Goal: Task Accomplishment & Management: Use online tool/utility

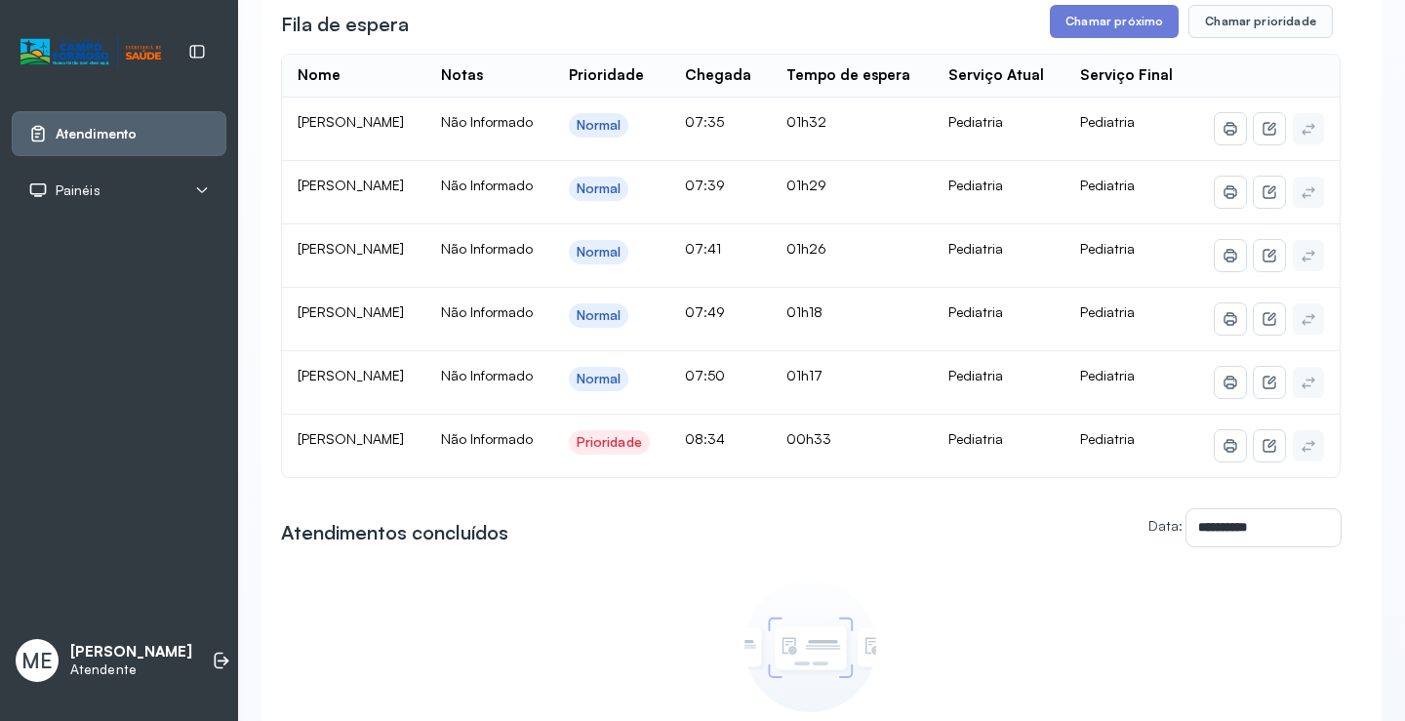
scroll to position [243, 0]
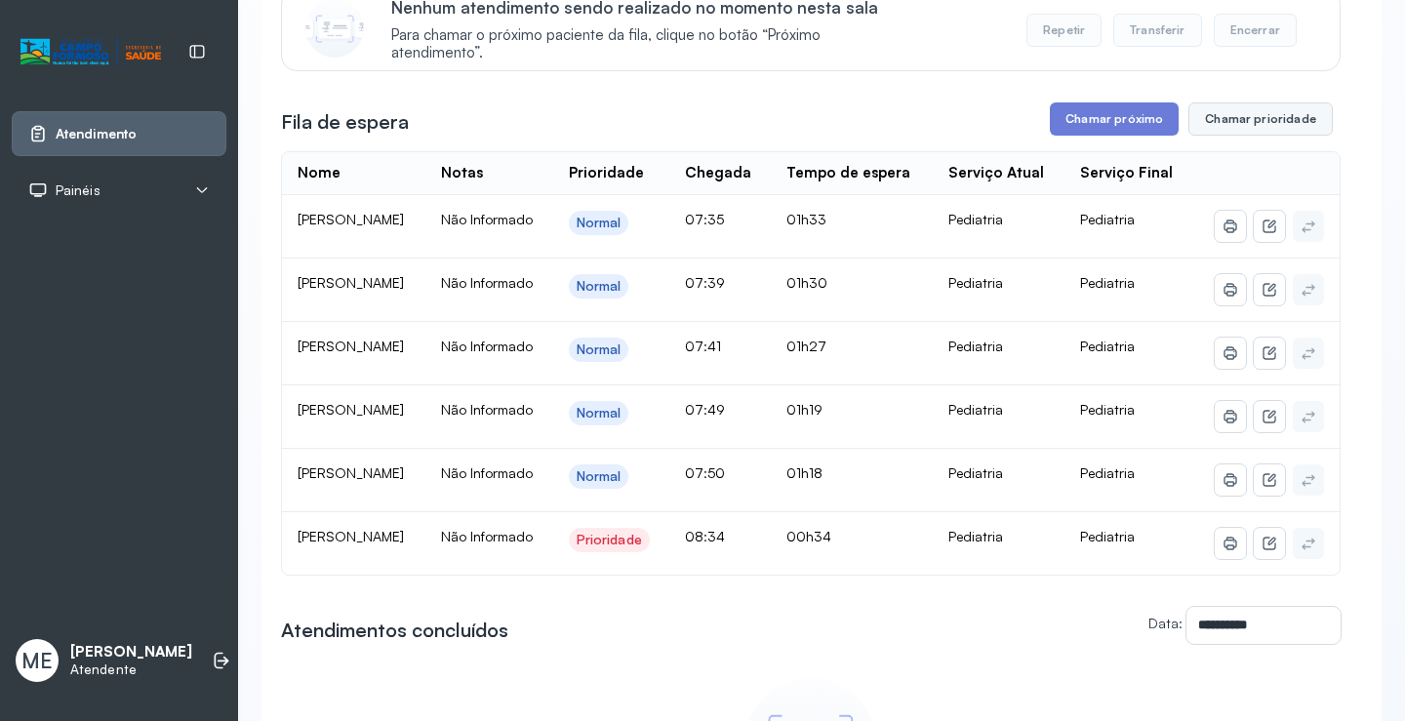
click at [1237, 125] on button "Chamar prioridade" at bounding box center [1261, 118] width 144 height 33
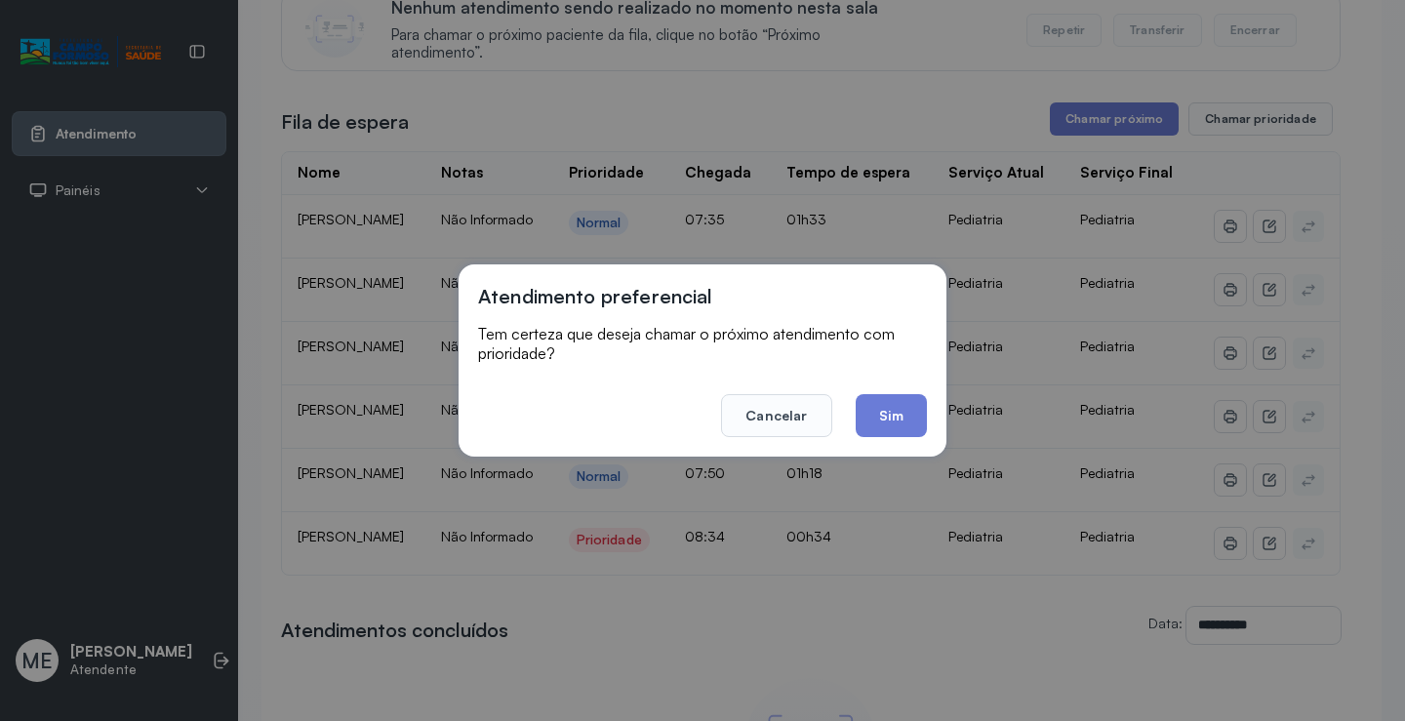
click at [897, 411] on button "Sim" at bounding box center [891, 415] width 71 height 43
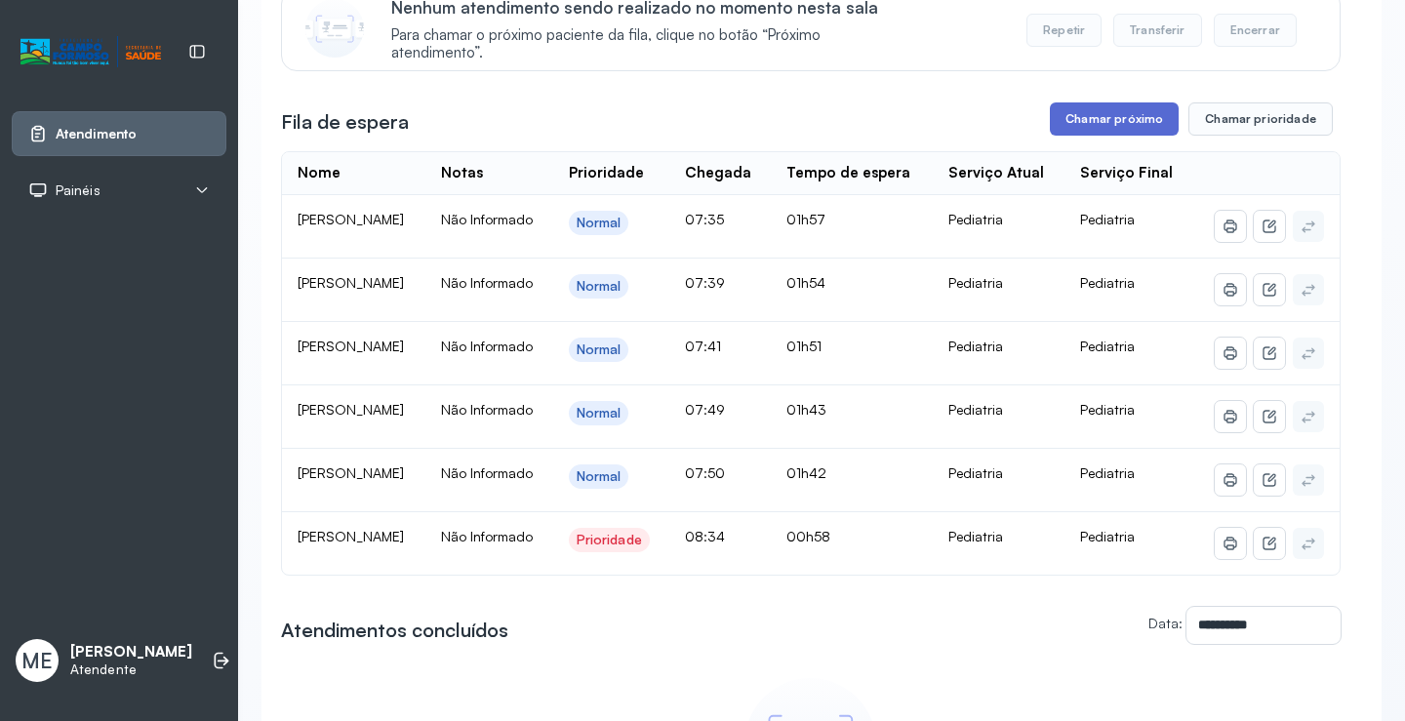
click at [1078, 134] on button "Chamar próximo" at bounding box center [1114, 118] width 129 height 33
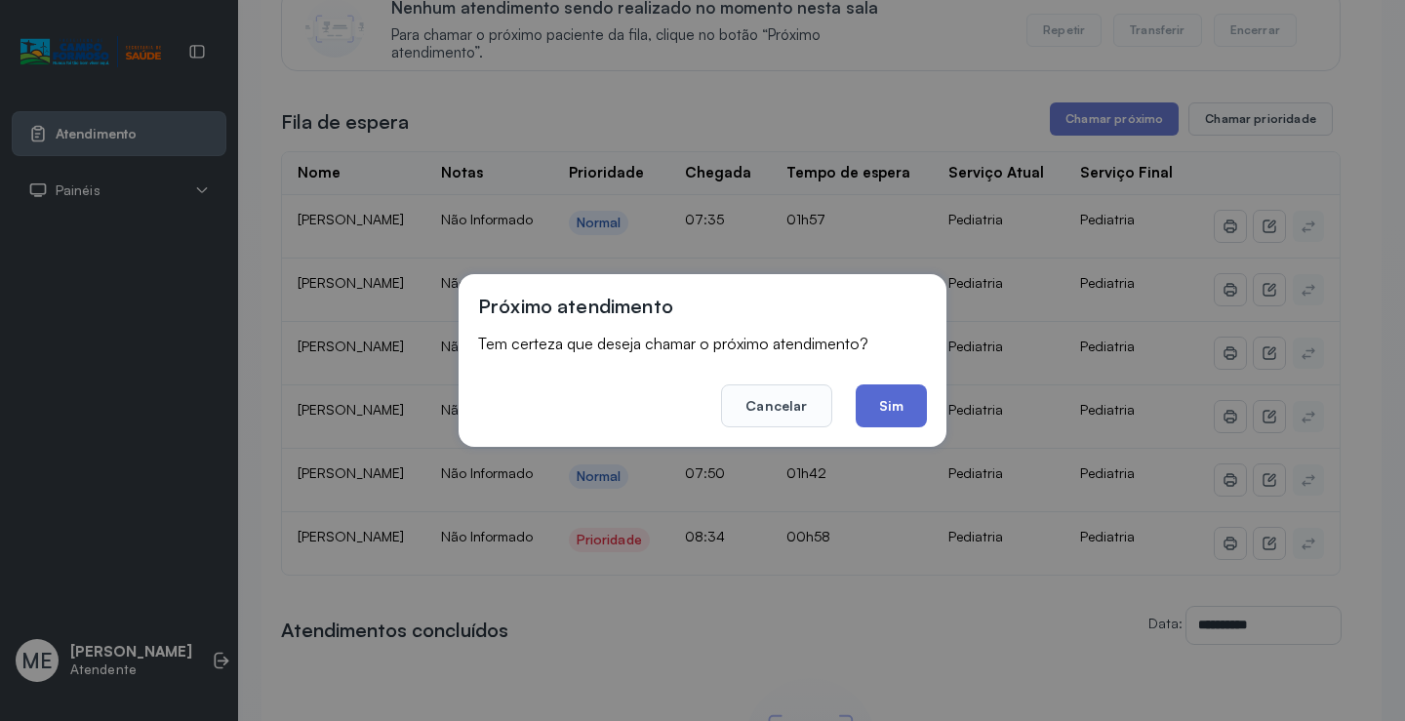
click at [900, 411] on button "Sim" at bounding box center [891, 406] width 71 height 43
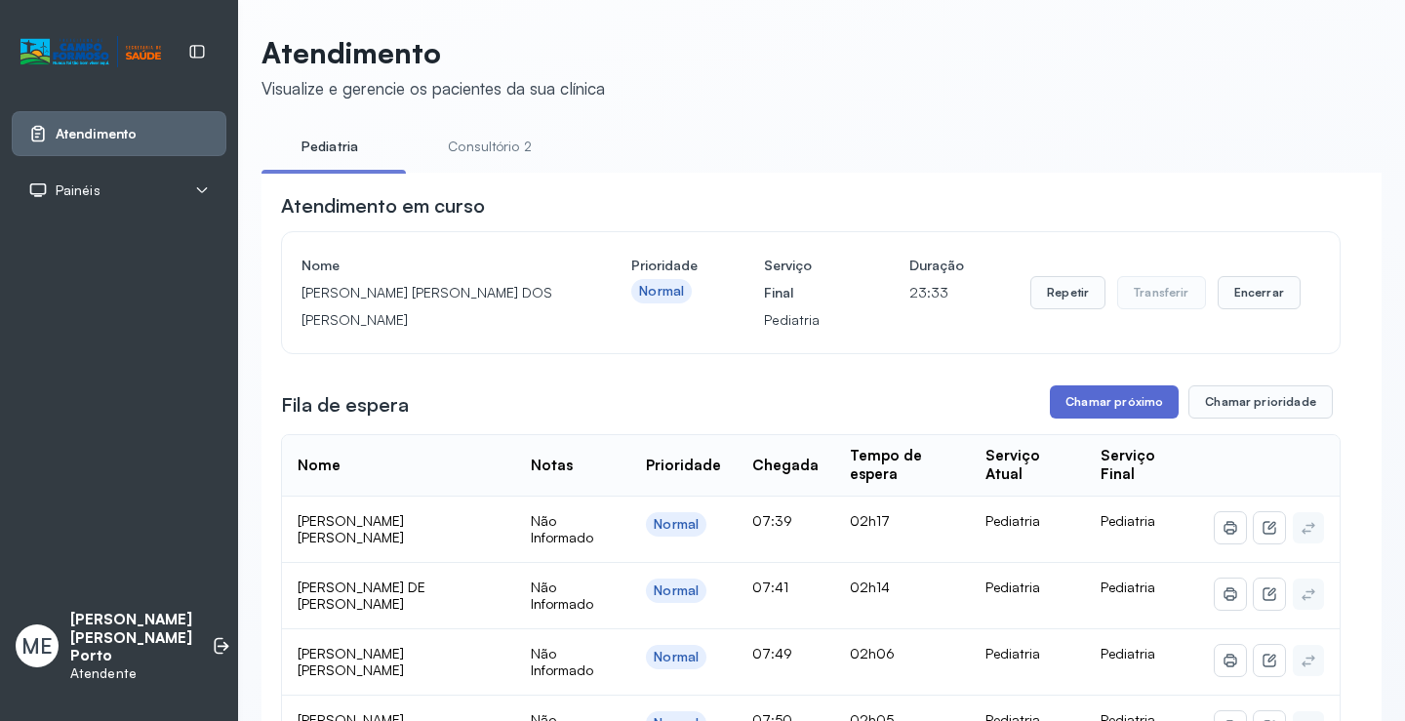
click at [1069, 411] on button "Chamar próximo" at bounding box center [1114, 401] width 129 height 33
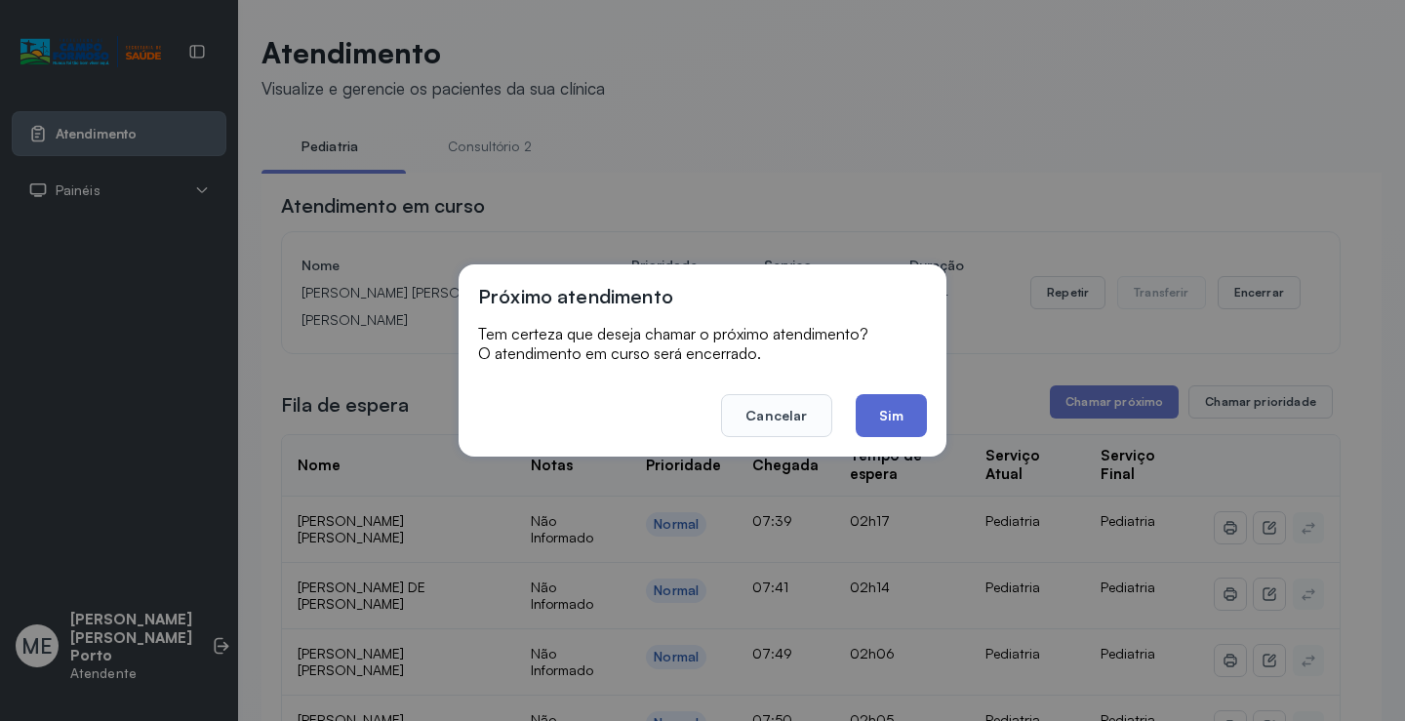
click at [899, 407] on button "Sim" at bounding box center [891, 415] width 71 height 43
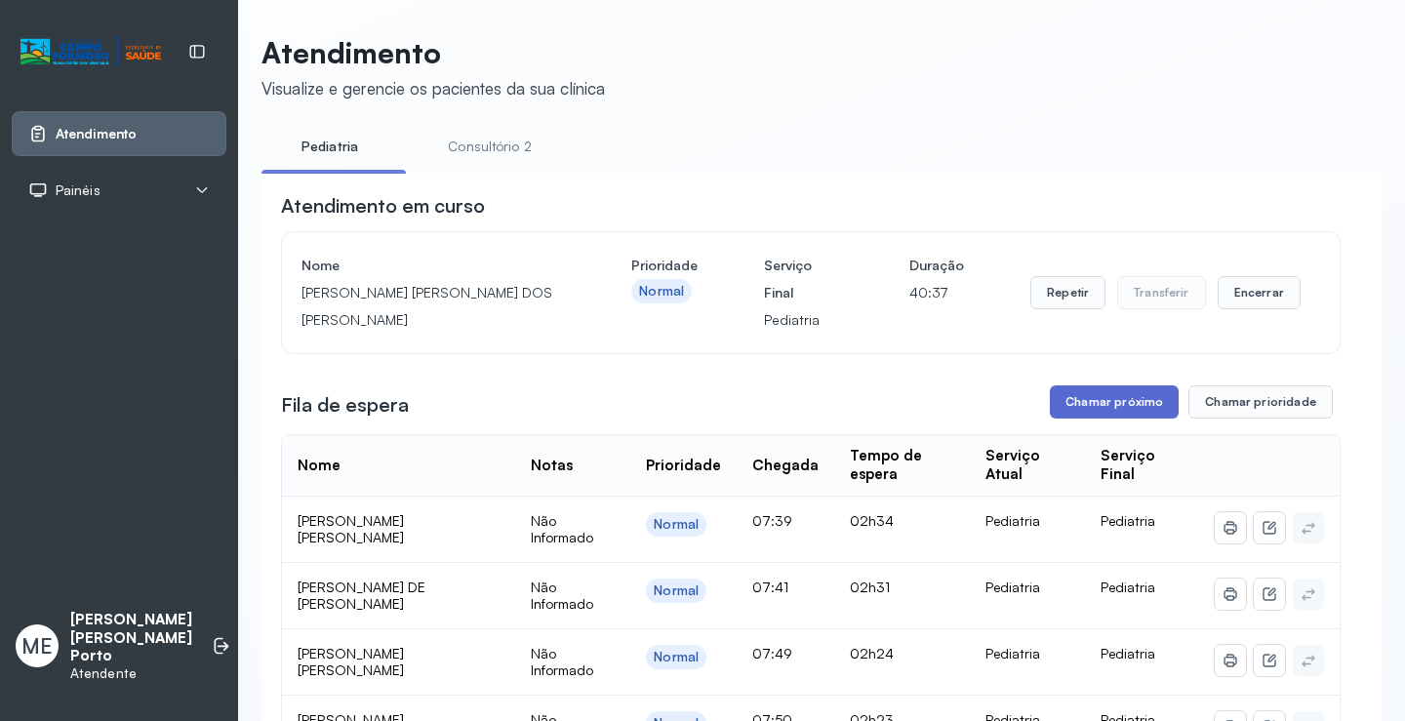
click at [1067, 411] on button "Chamar próximo" at bounding box center [1114, 401] width 129 height 33
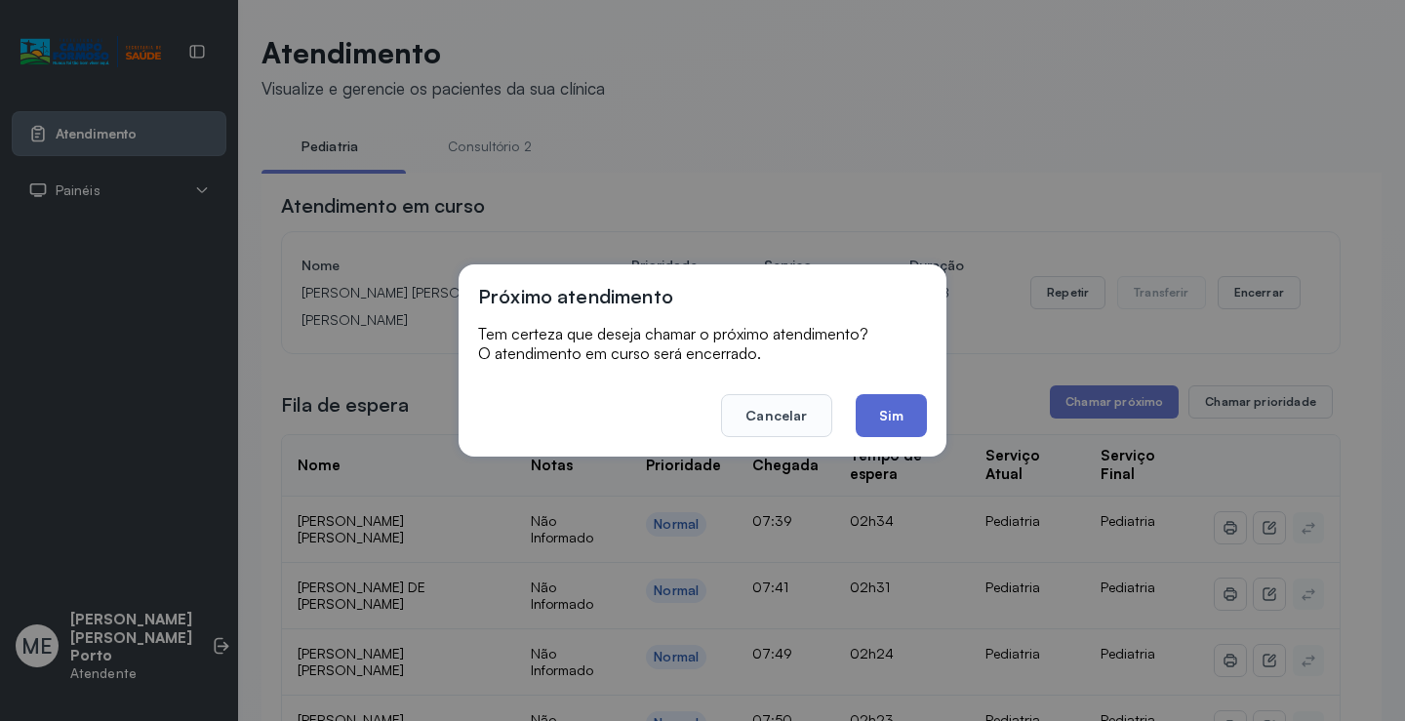
click at [890, 413] on button "Sim" at bounding box center [891, 415] width 71 height 43
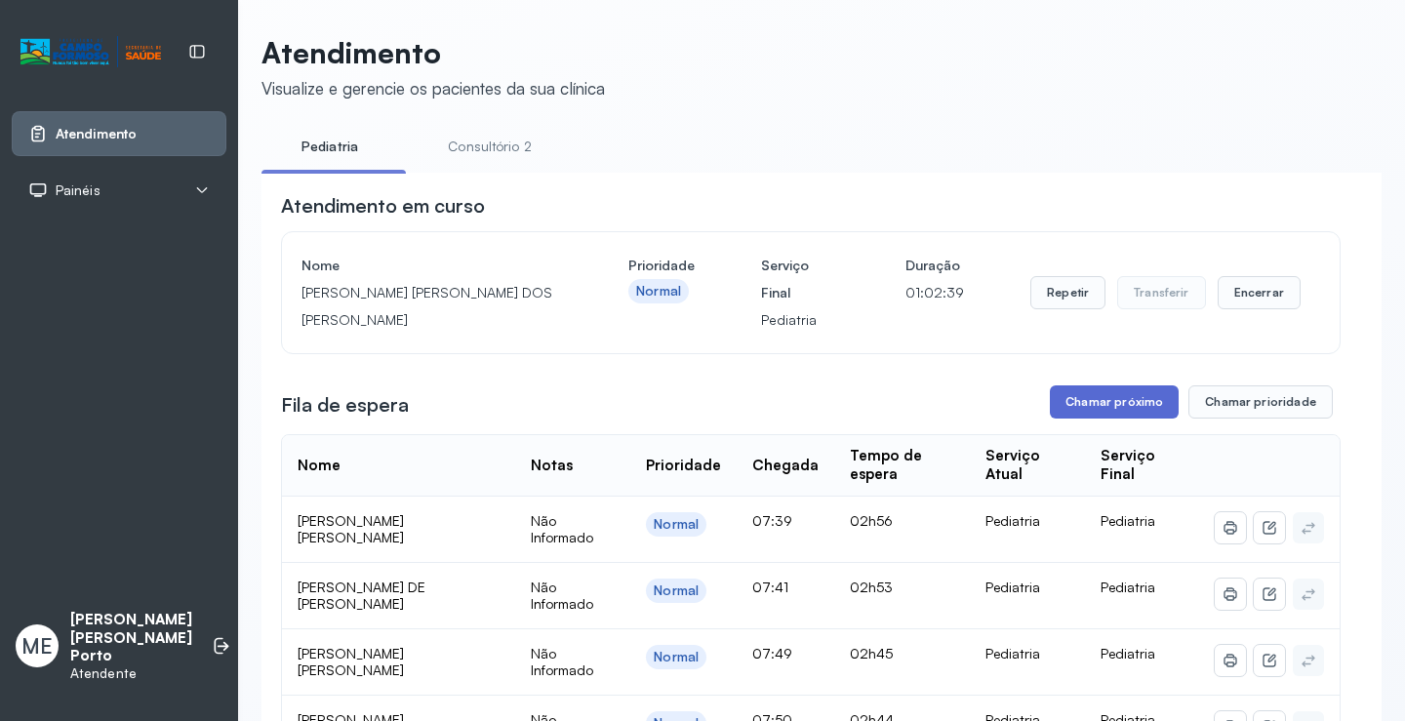
click at [1135, 407] on button "Chamar próximo" at bounding box center [1114, 401] width 129 height 33
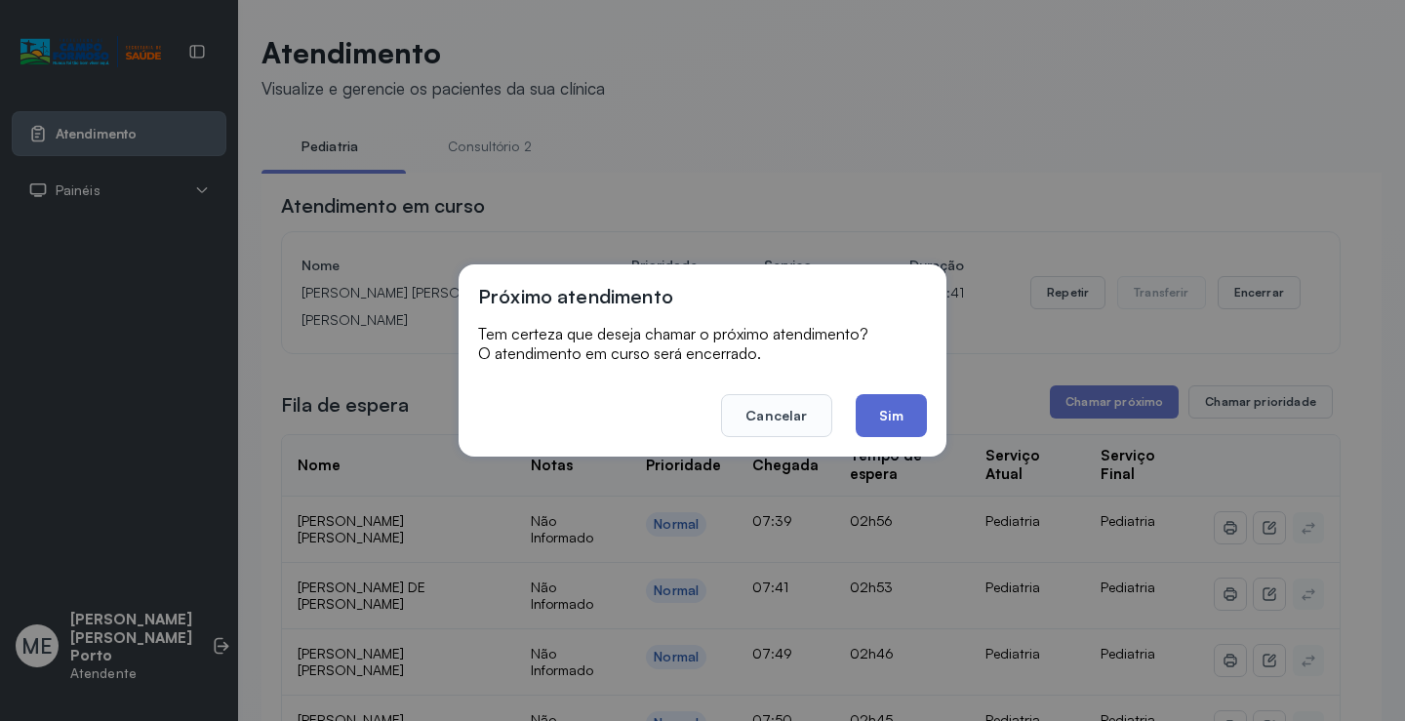
click at [891, 432] on button "Sim" at bounding box center [891, 415] width 71 height 43
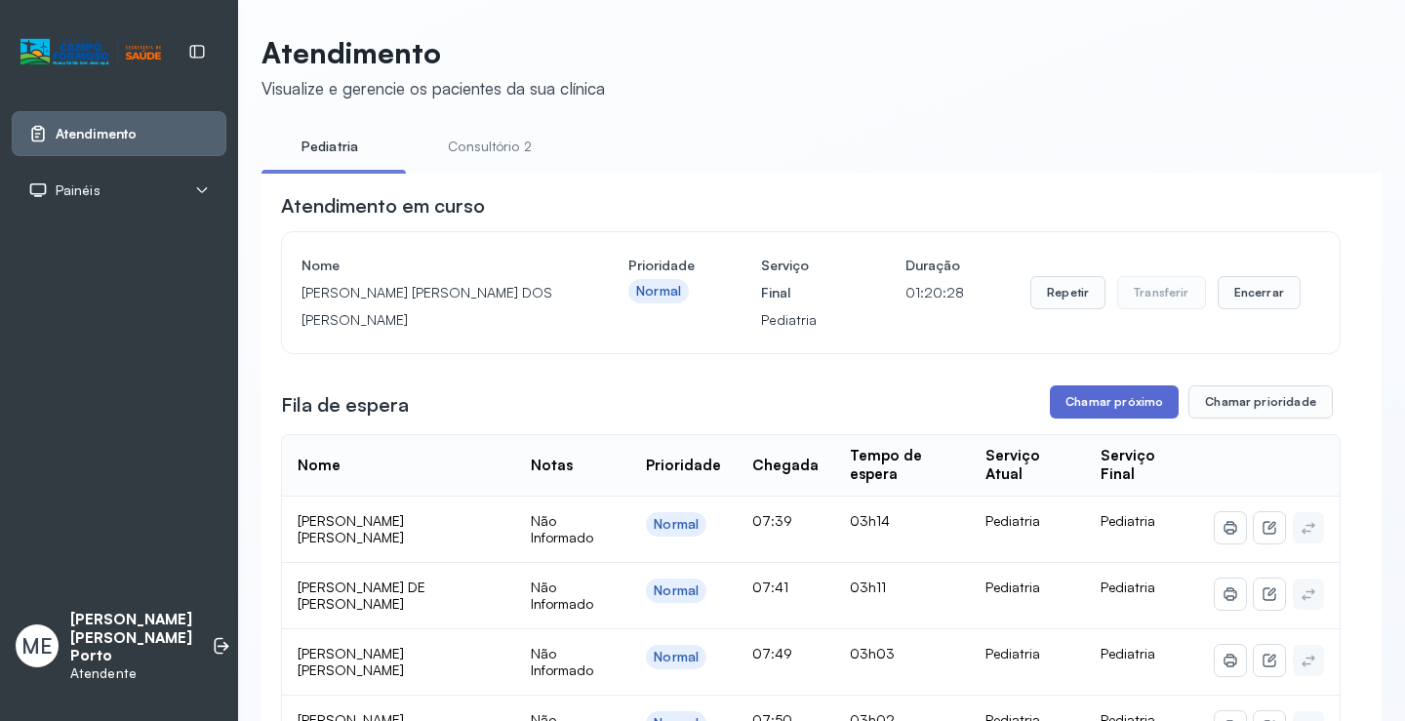
click at [1104, 400] on button "Chamar próximo" at bounding box center [1114, 401] width 129 height 33
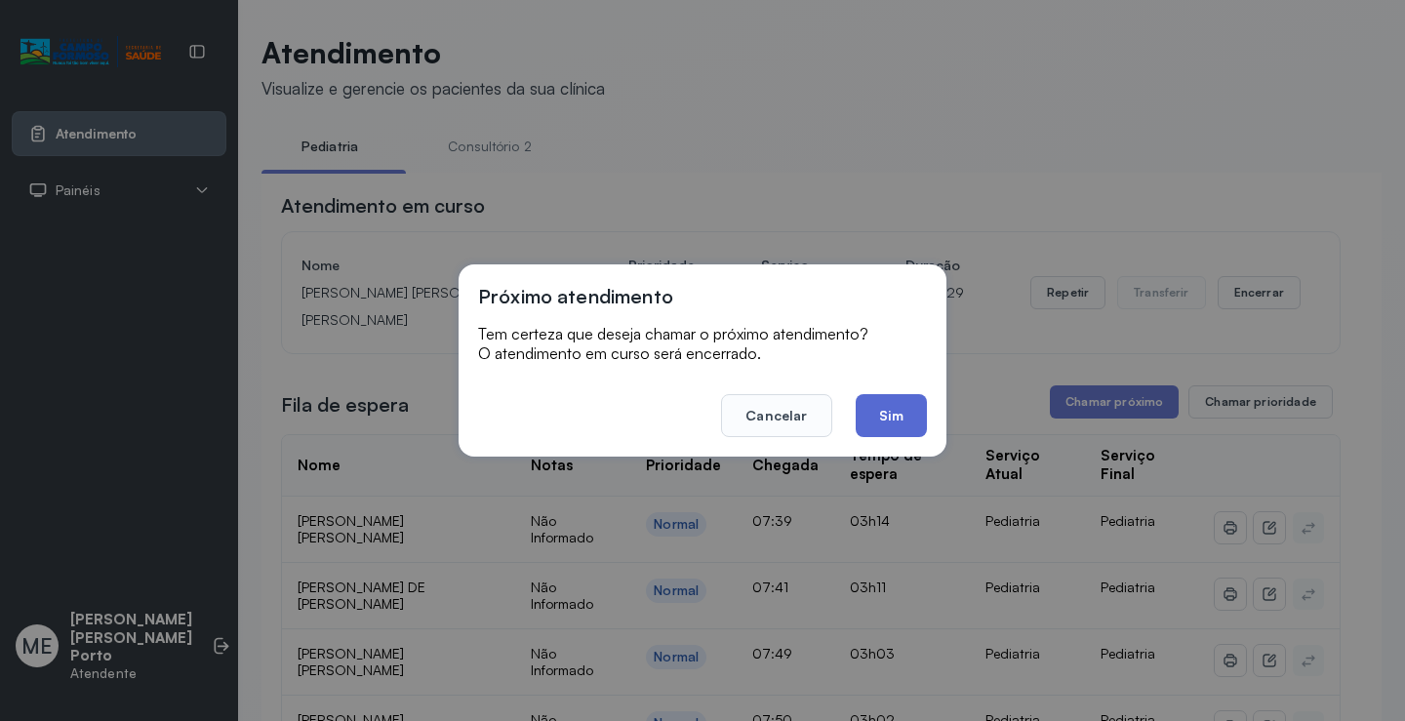
click at [904, 425] on button "Sim" at bounding box center [891, 415] width 71 height 43
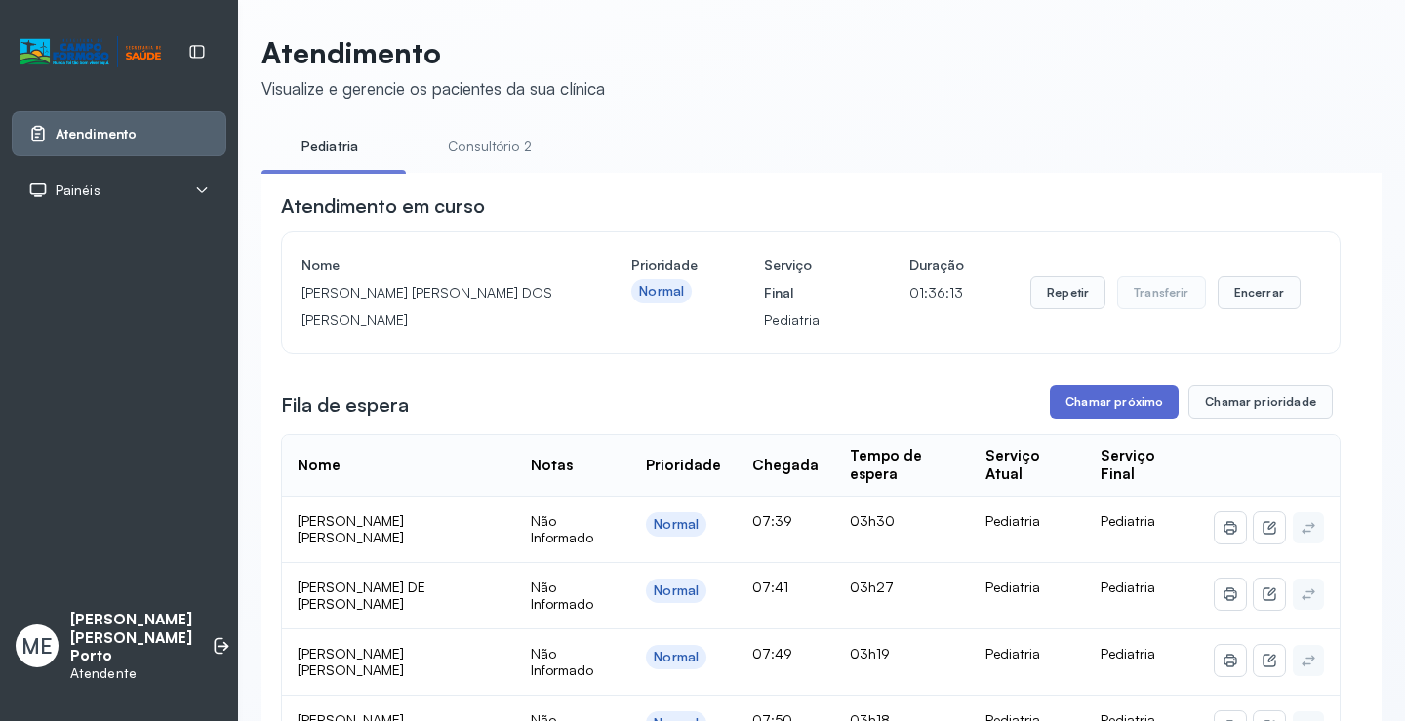
click at [1068, 399] on button "Chamar próximo" at bounding box center [1114, 401] width 129 height 33
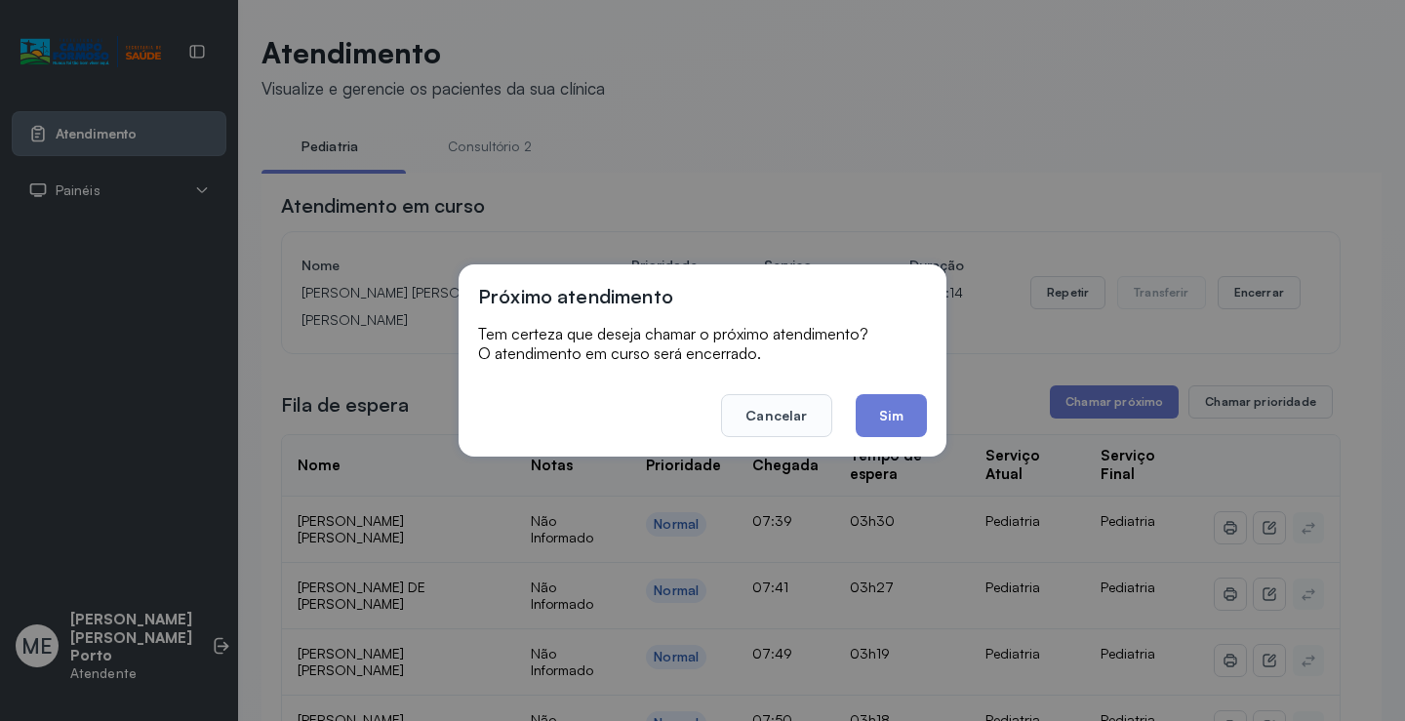
click at [877, 418] on button "Sim" at bounding box center [891, 415] width 71 height 43
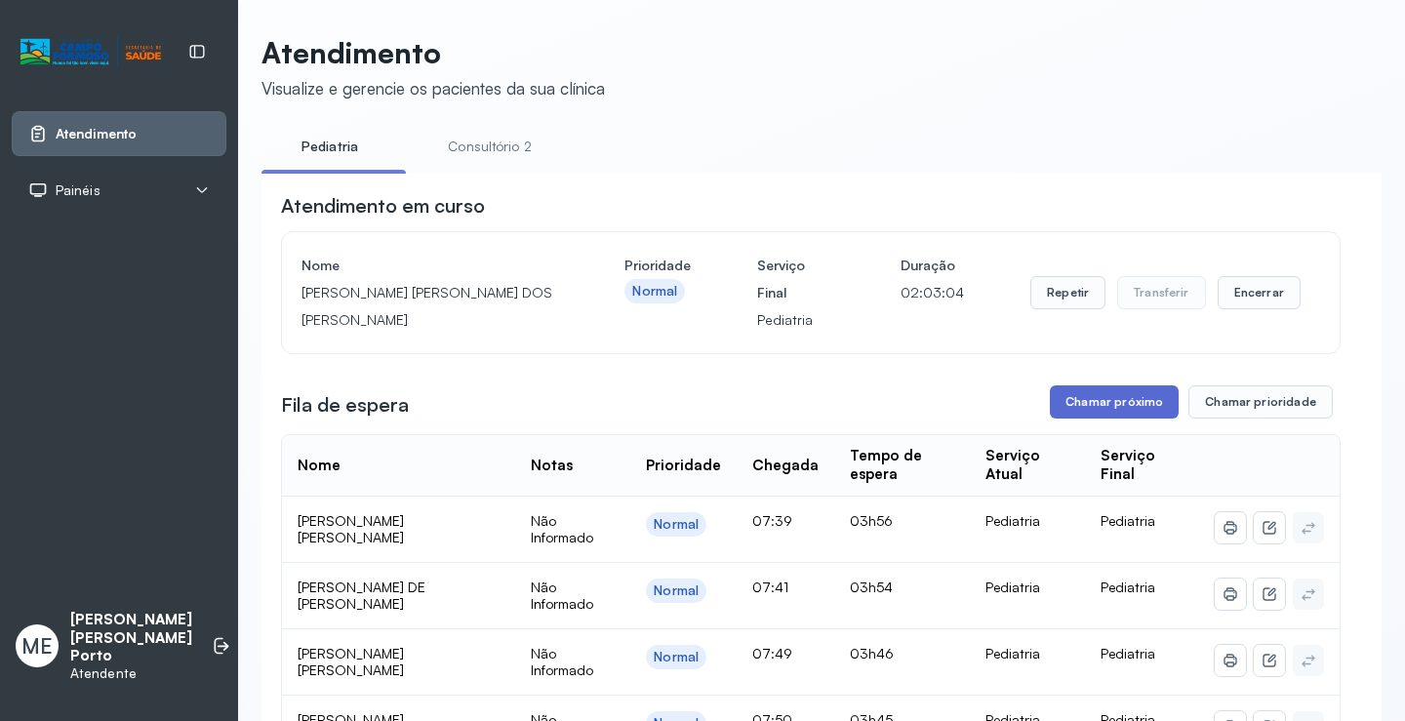
click at [1145, 417] on button "Chamar próximo" at bounding box center [1114, 401] width 129 height 33
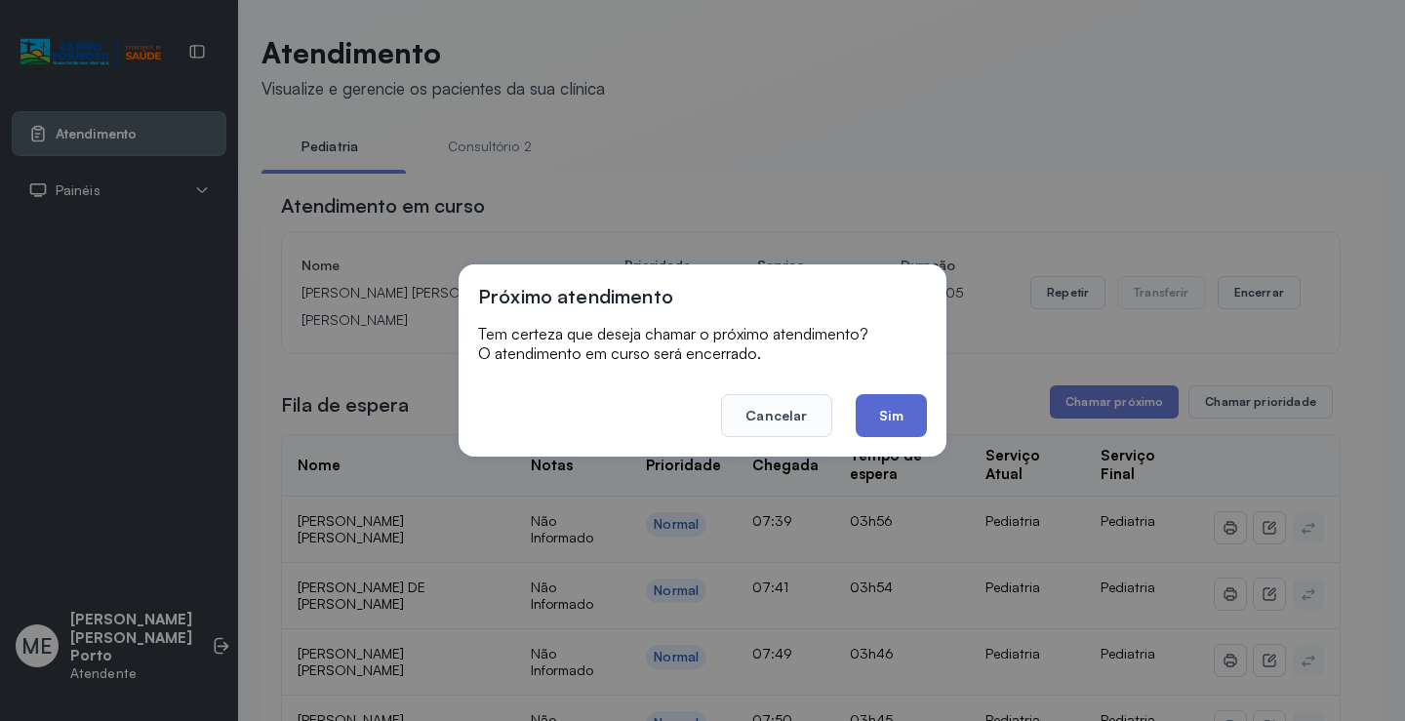
click at [913, 414] on button "Sim" at bounding box center [891, 415] width 71 height 43
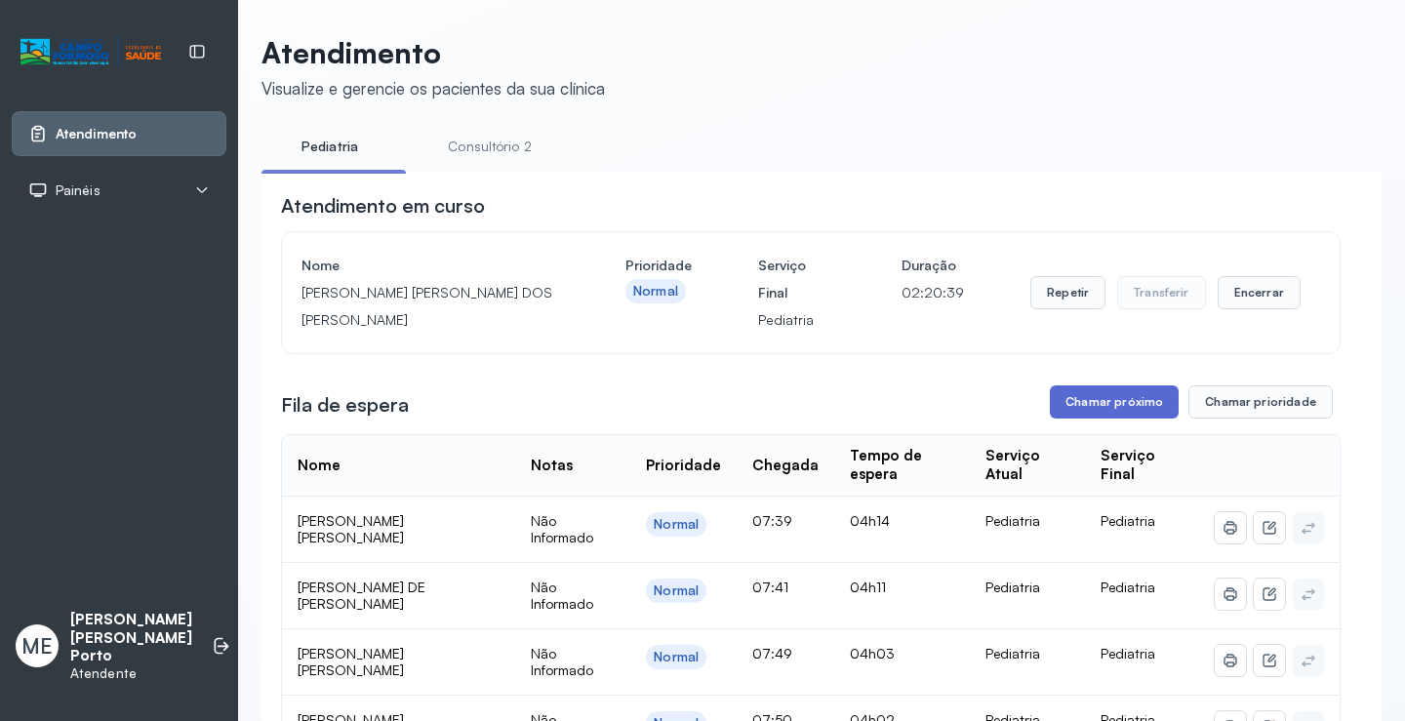
click at [1141, 416] on button "Chamar próximo" at bounding box center [1114, 401] width 129 height 33
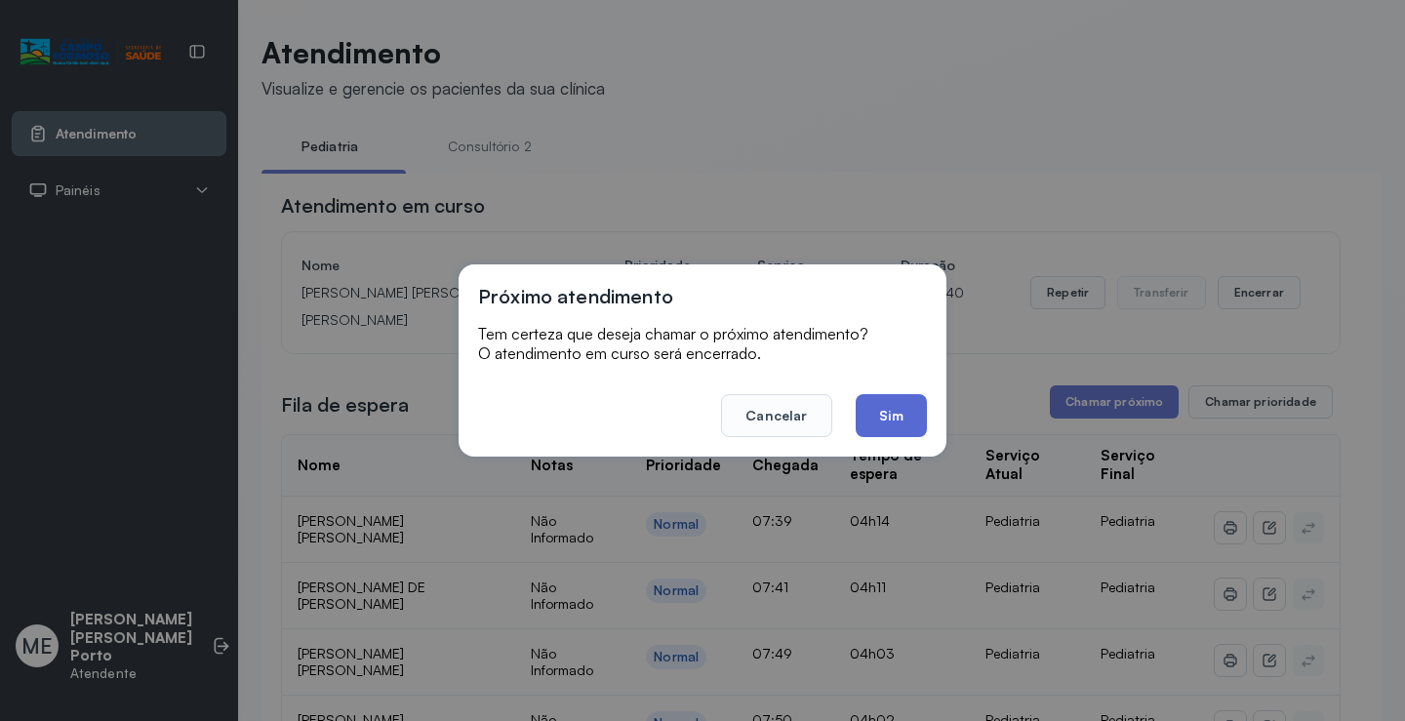
click at [893, 422] on button "Sim" at bounding box center [891, 415] width 71 height 43
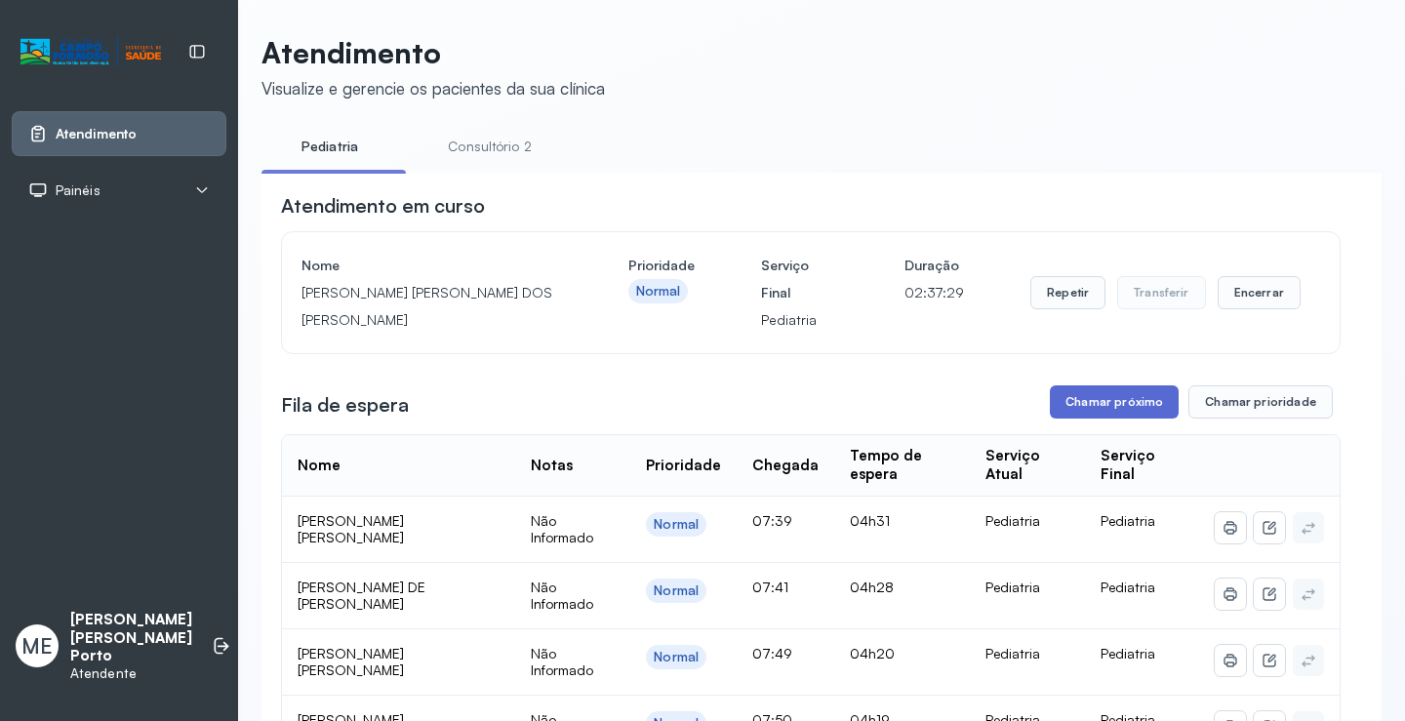
click at [1081, 395] on button "Chamar próximo" at bounding box center [1114, 401] width 129 height 33
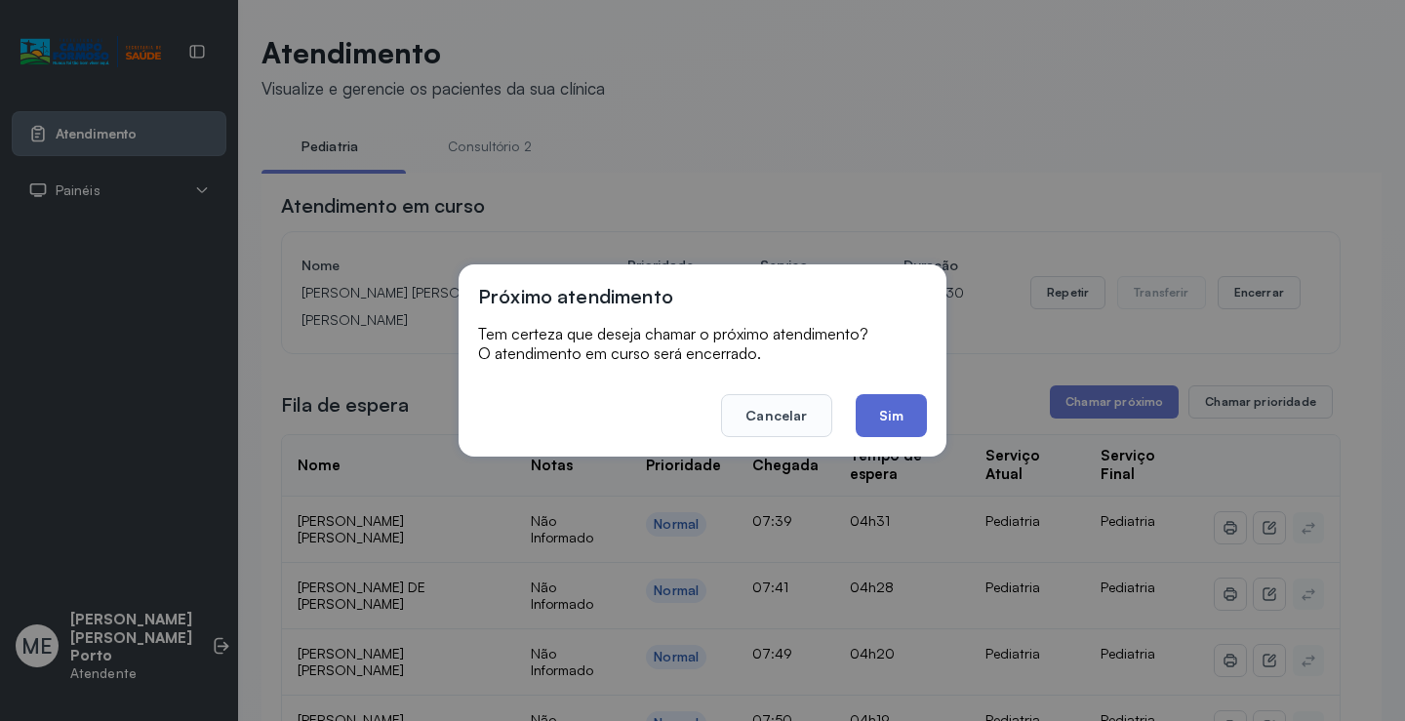
click at [897, 429] on button "Sim" at bounding box center [891, 415] width 71 height 43
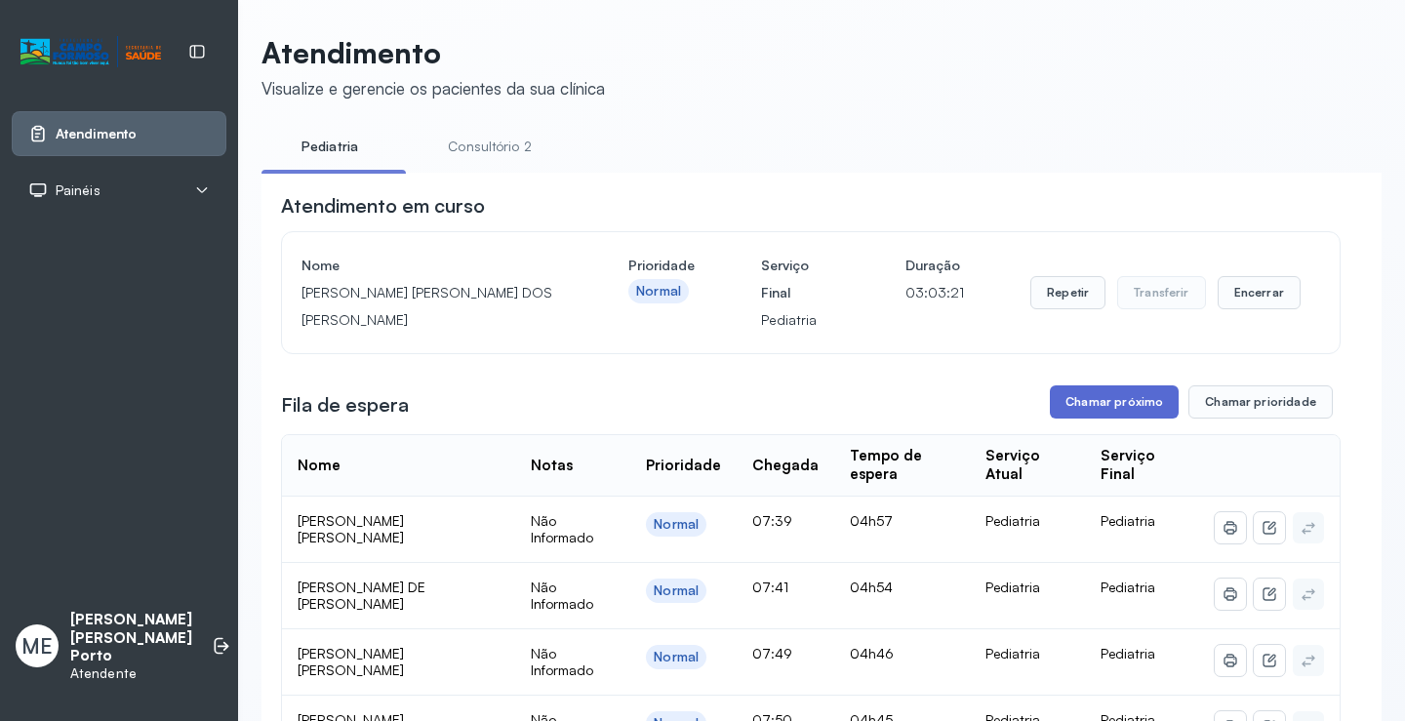
click at [1107, 405] on button "Chamar próximo" at bounding box center [1114, 401] width 129 height 33
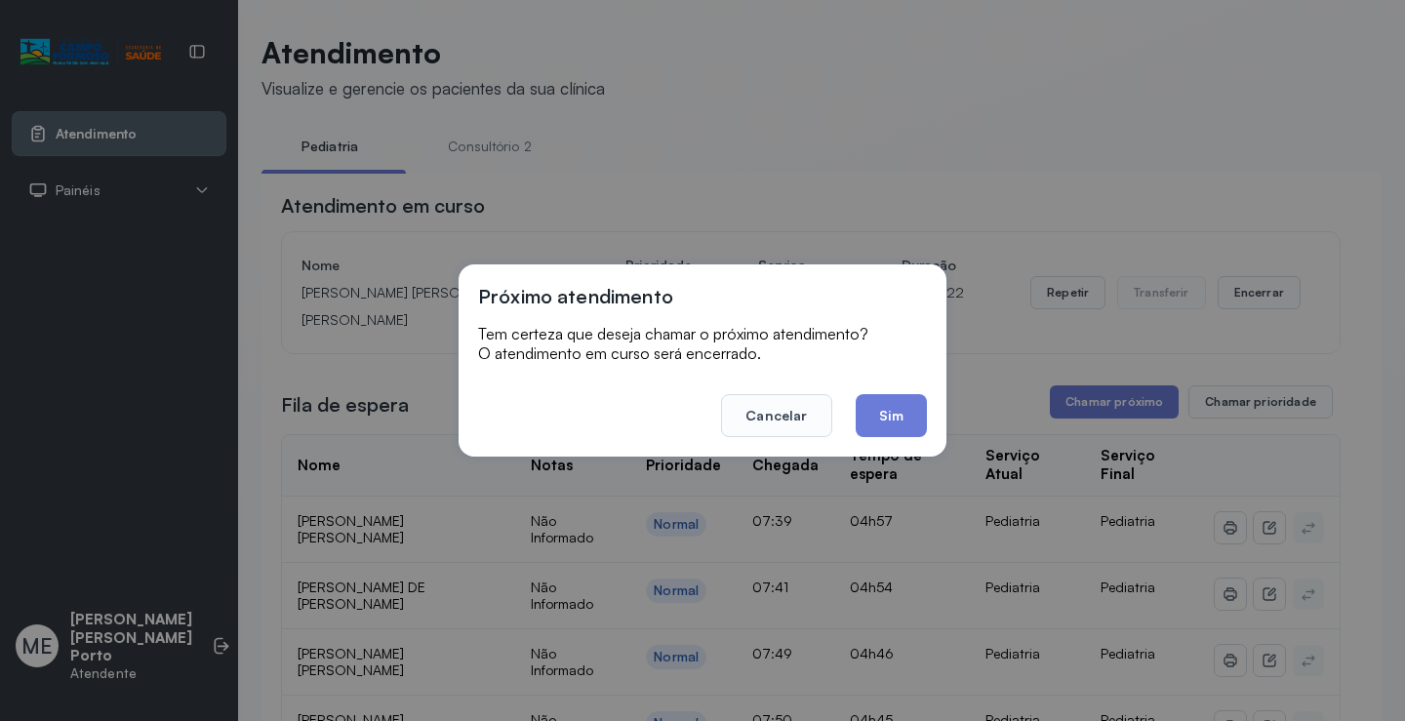
click at [897, 425] on button "Sim" at bounding box center [891, 415] width 71 height 43
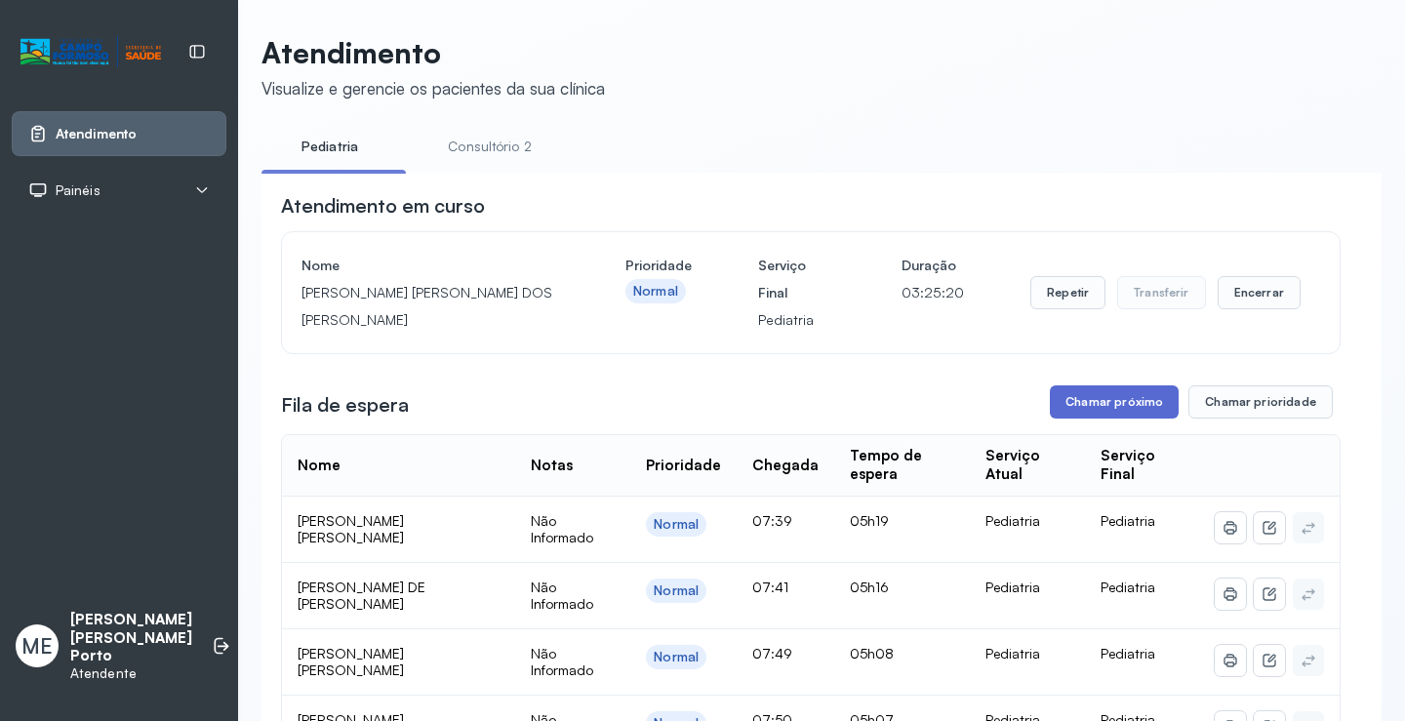
click at [1068, 414] on button "Chamar próximo" at bounding box center [1114, 401] width 129 height 33
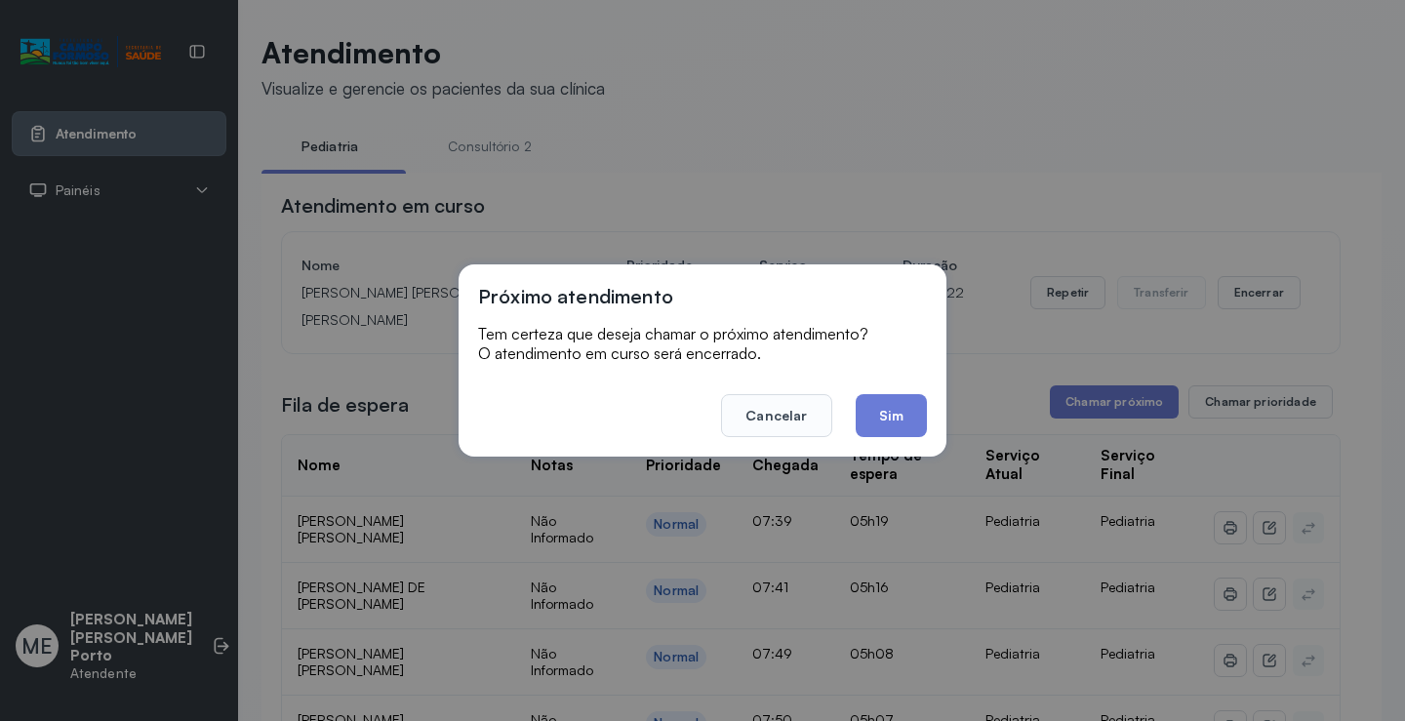
click at [921, 412] on button "Sim" at bounding box center [891, 415] width 71 height 43
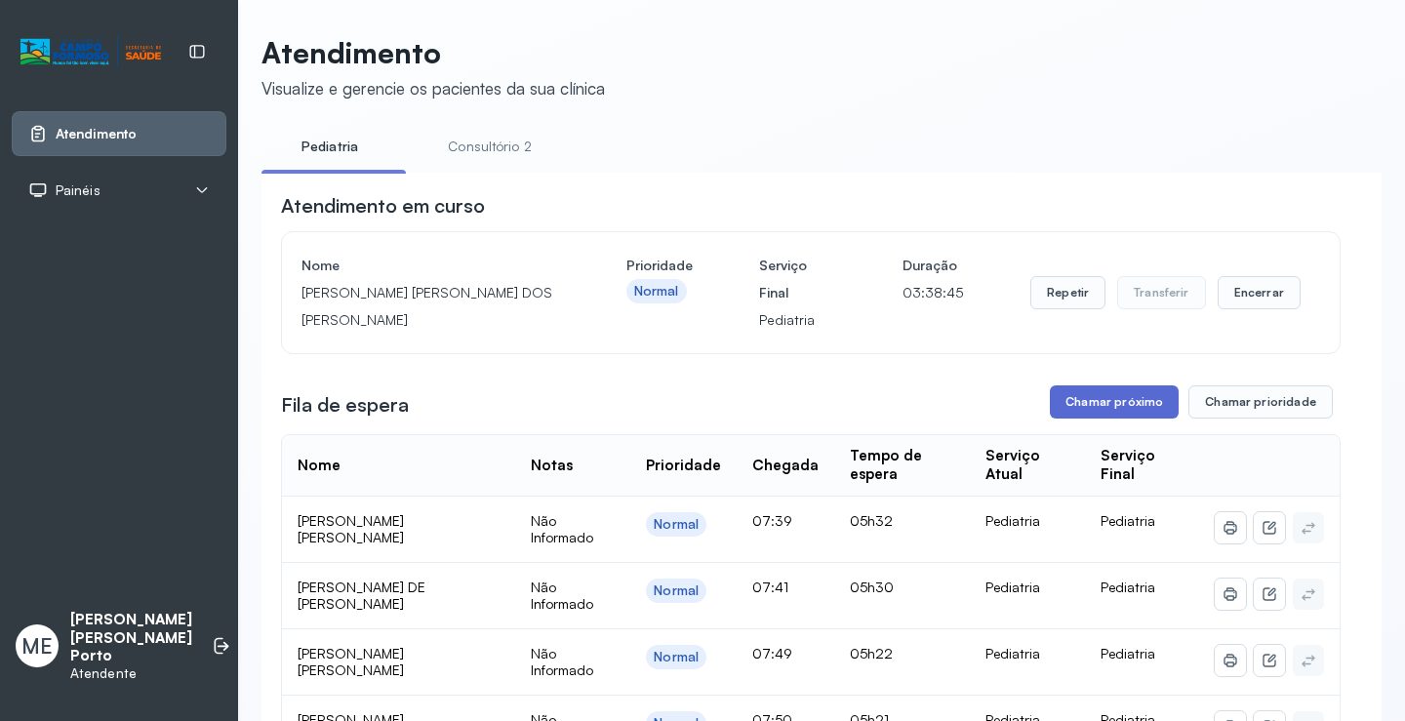
click at [1082, 403] on button "Chamar próximo" at bounding box center [1114, 401] width 129 height 33
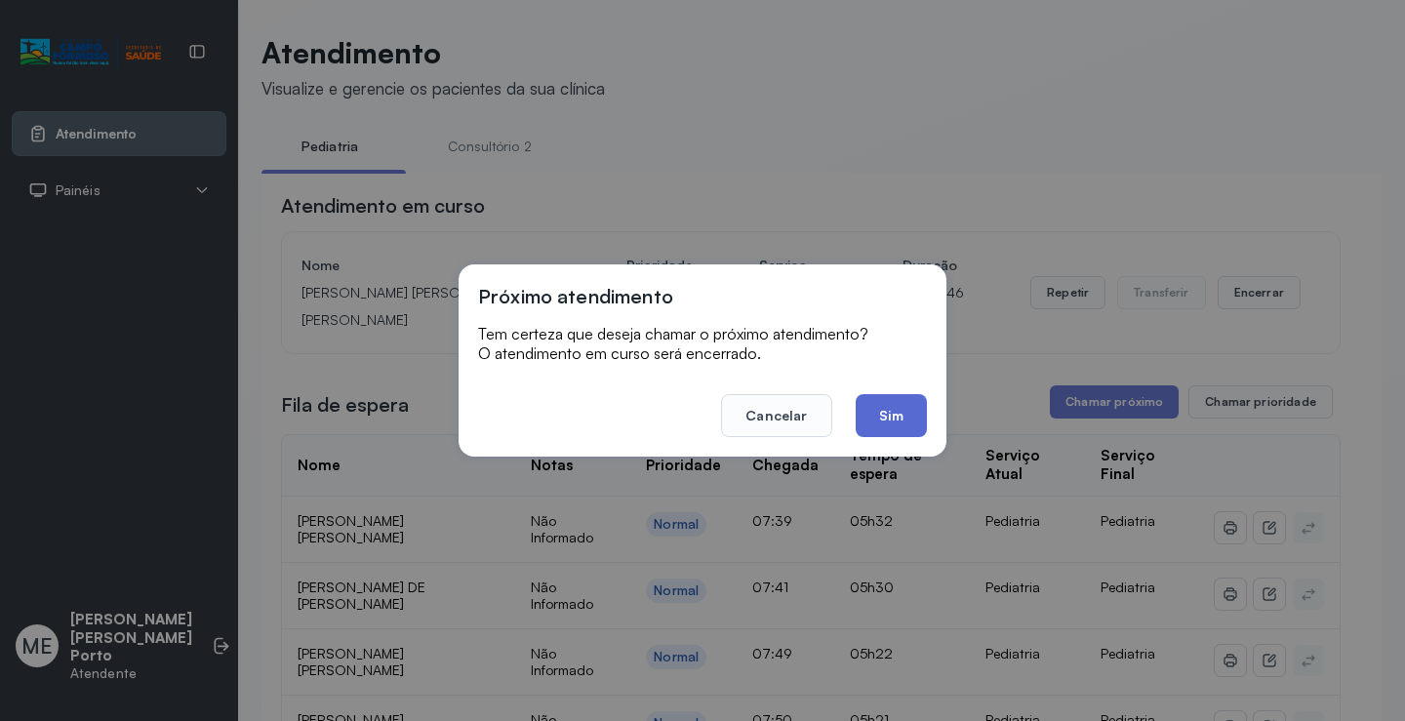
click at [877, 419] on button "Sim" at bounding box center [891, 415] width 71 height 43
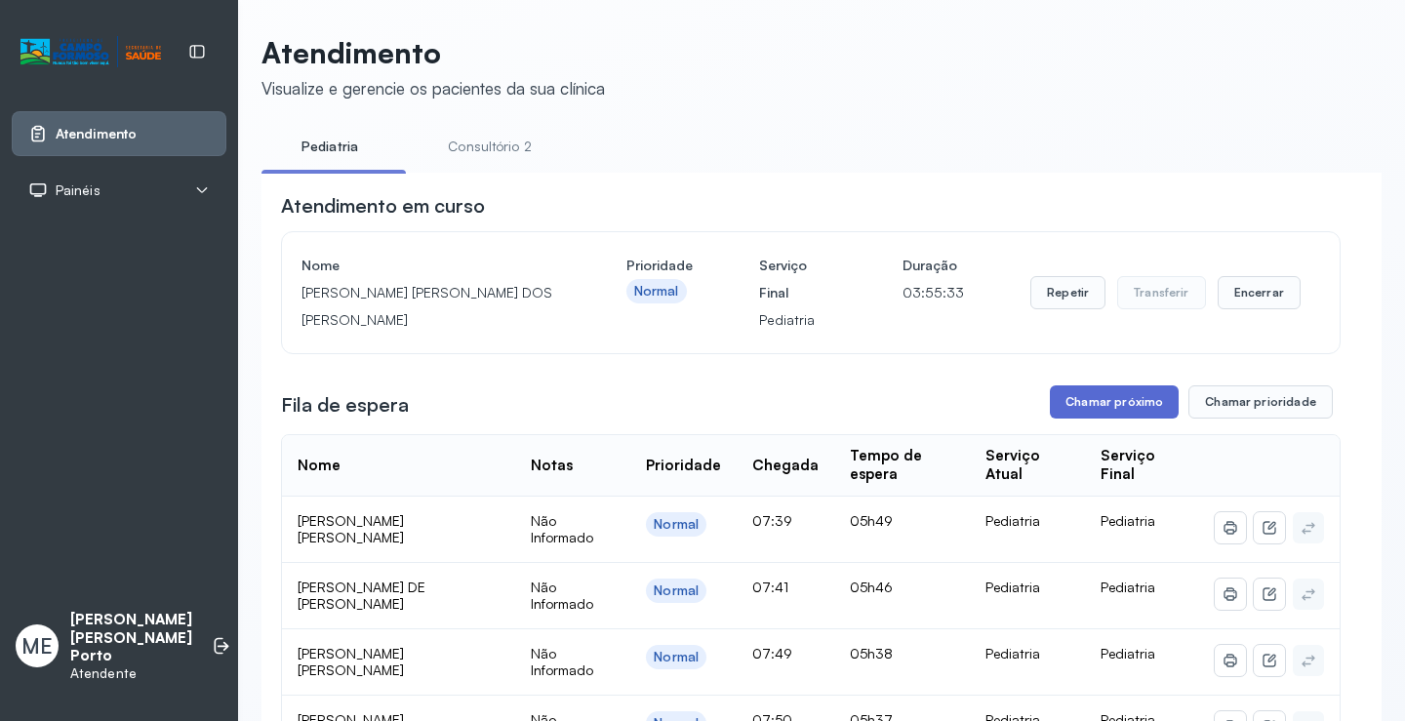
click at [1095, 407] on button "Chamar próximo" at bounding box center [1114, 401] width 129 height 33
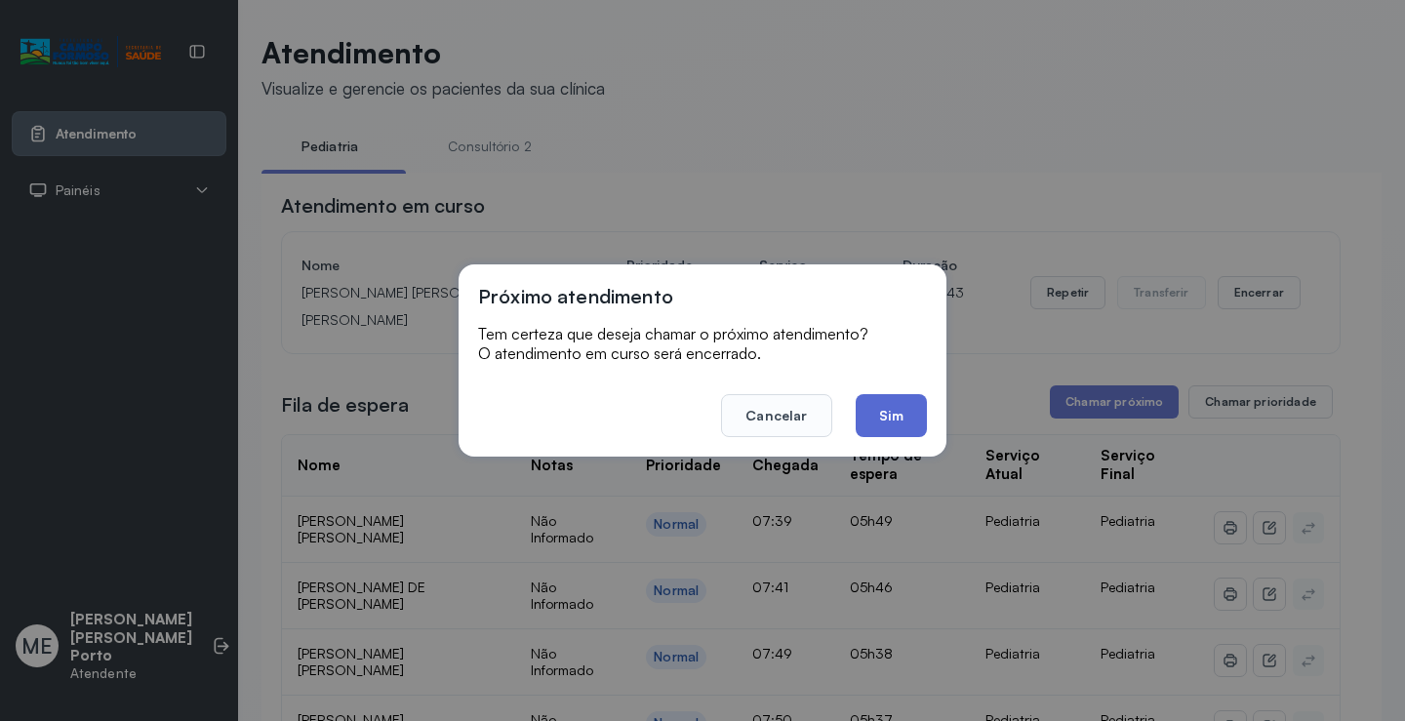
click at [901, 421] on button "Sim" at bounding box center [891, 415] width 71 height 43
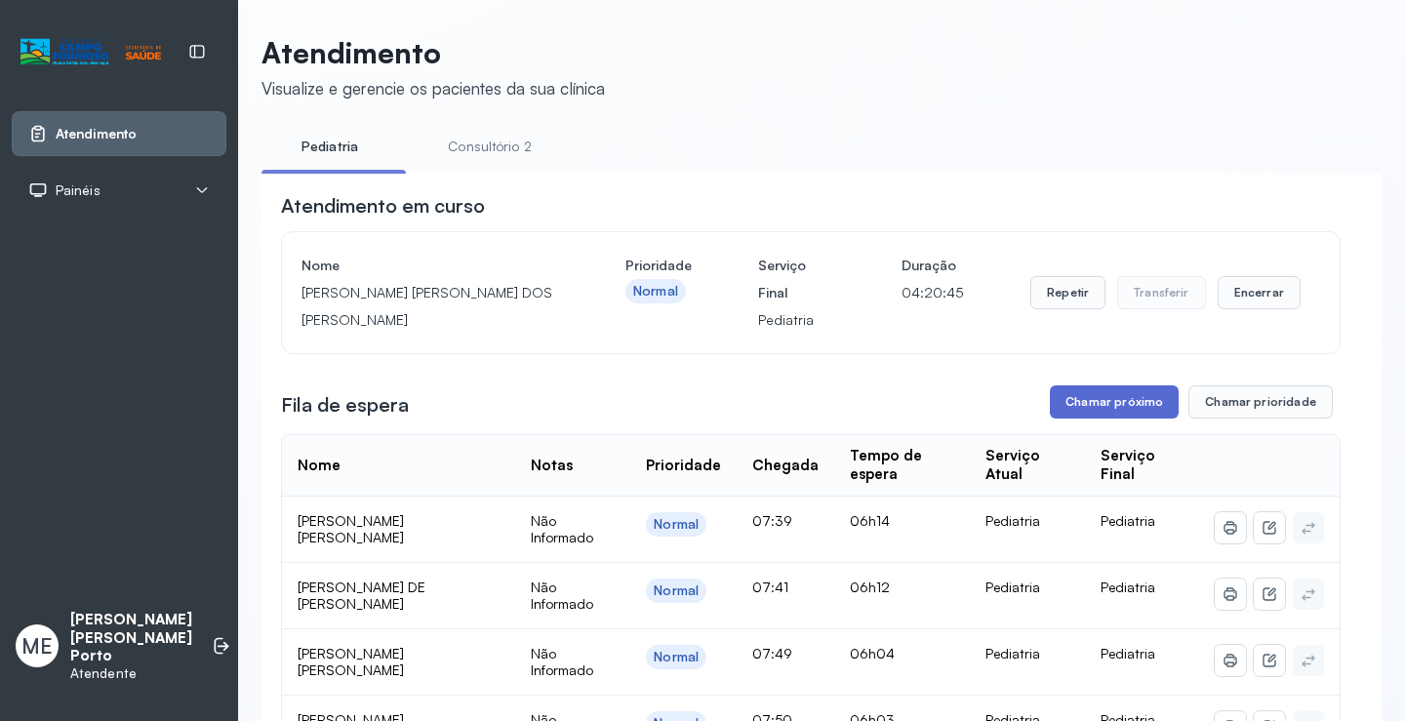
click at [1101, 409] on button "Chamar próximo" at bounding box center [1114, 401] width 129 height 33
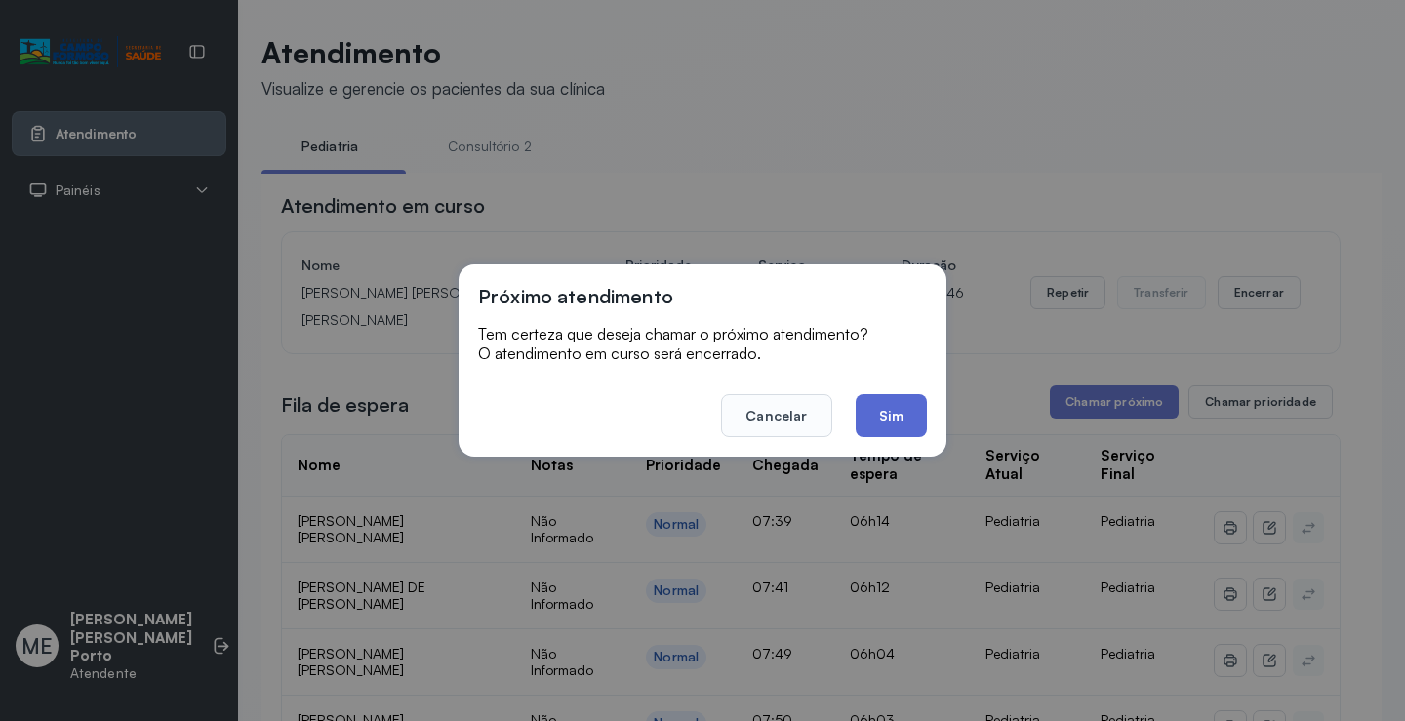
click at [906, 431] on button "Sim" at bounding box center [891, 415] width 71 height 43
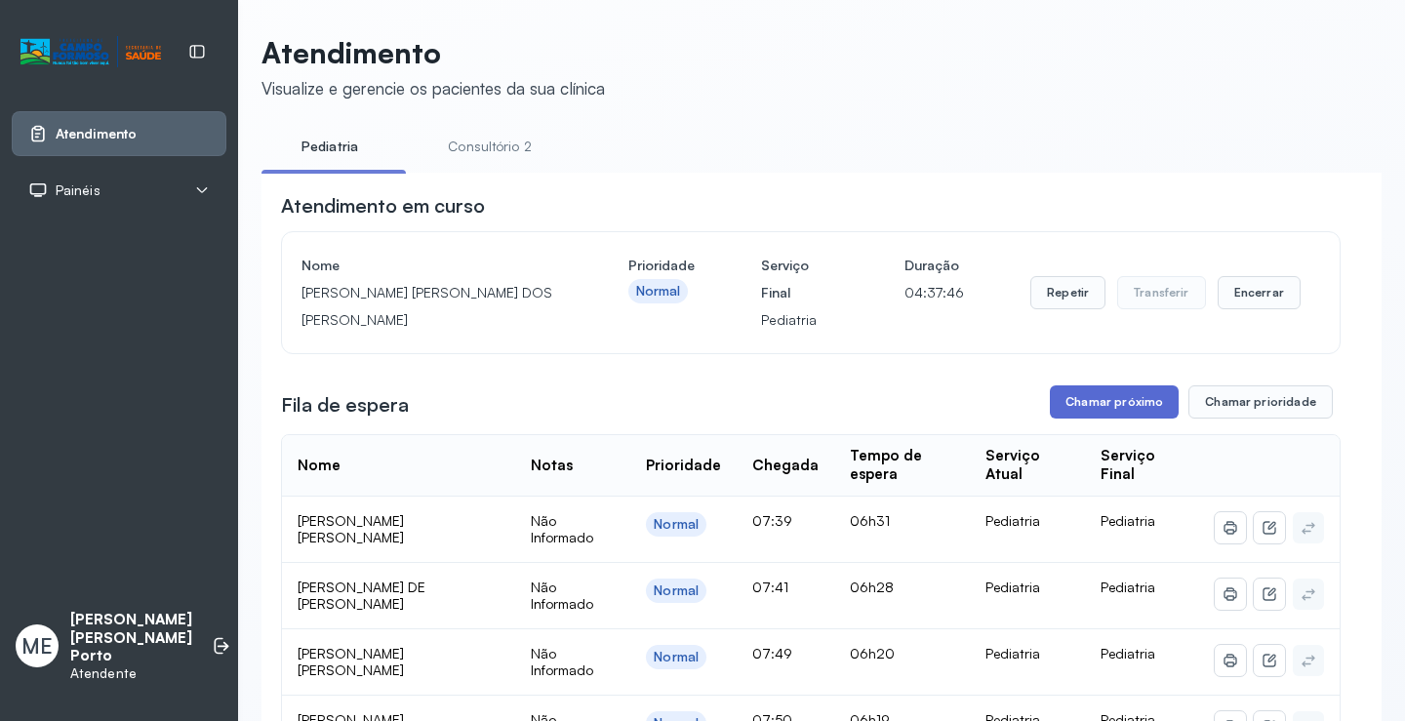
click at [1074, 398] on button "Chamar próximo" at bounding box center [1114, 401] width 129 height 33
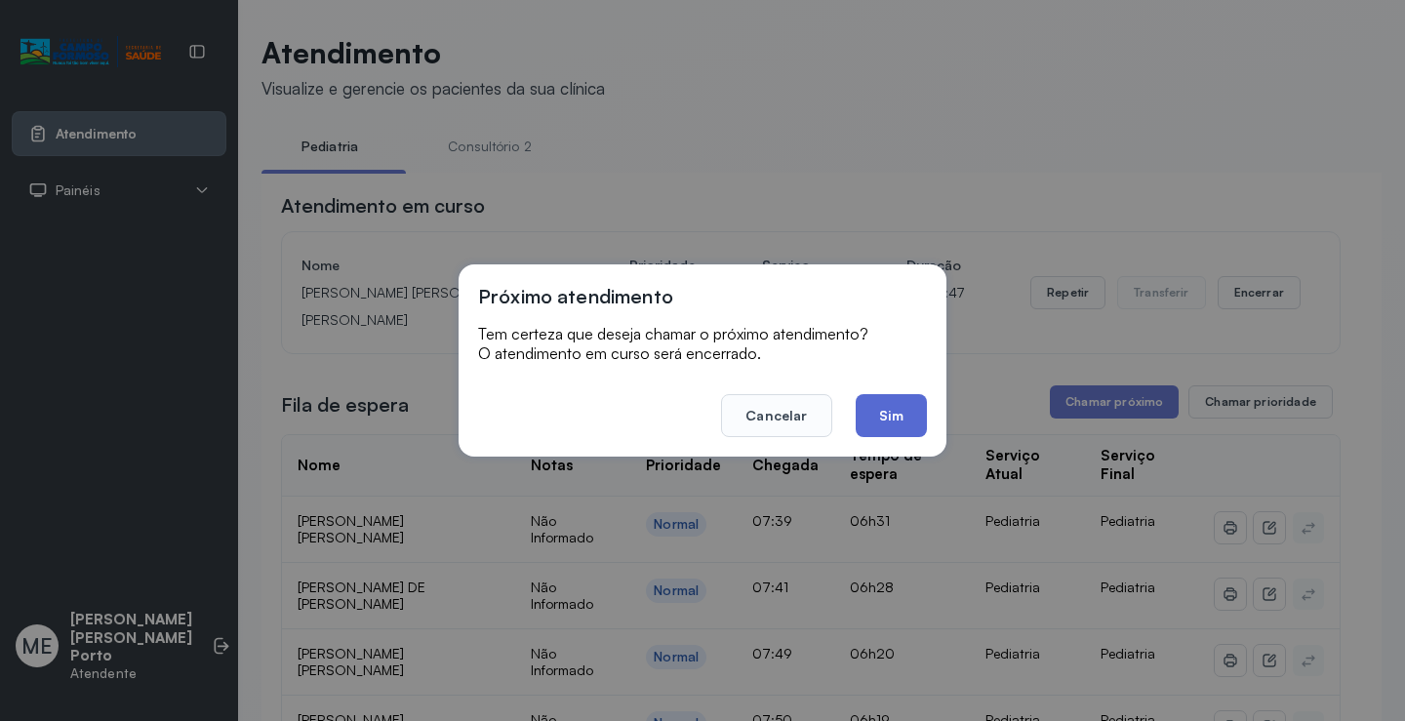
click at [887, 430] on button "Sim" at bounding box center [891, 415] width 71 height 43
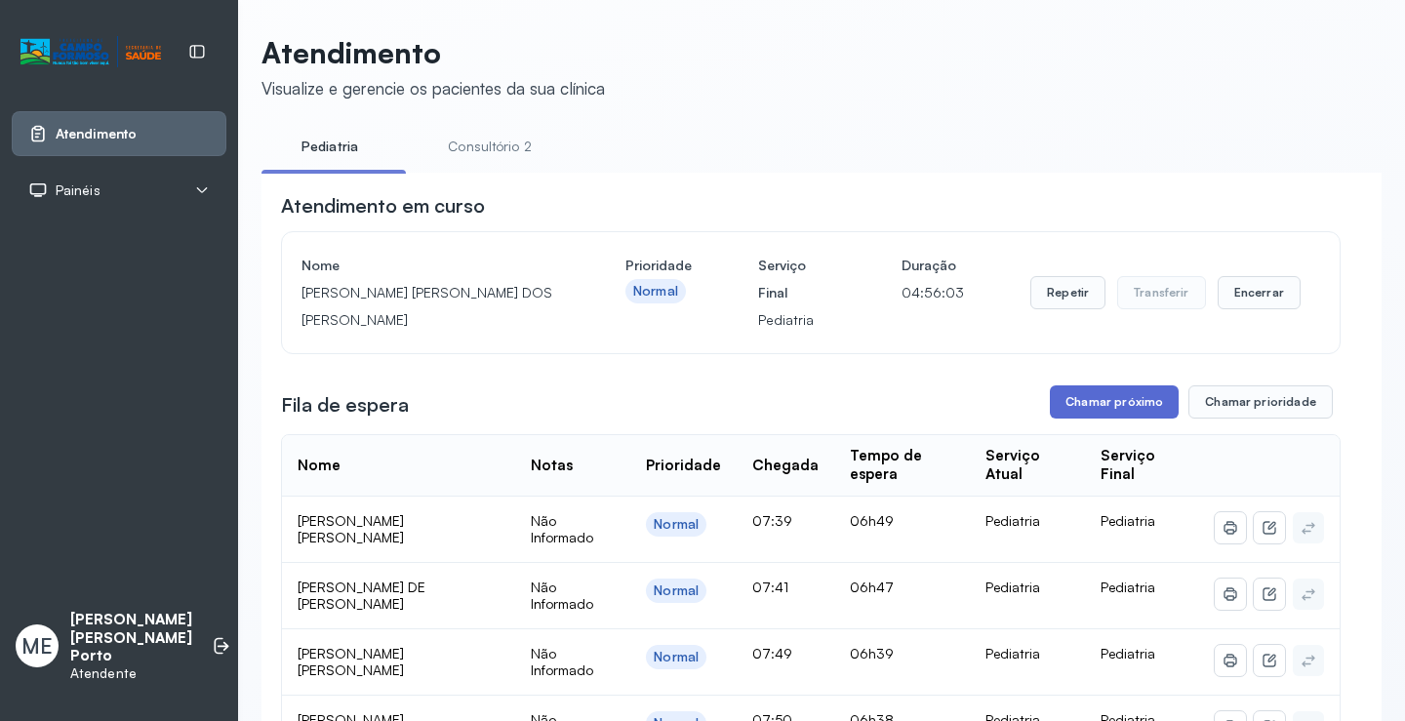
click at [1102, 416] on button "Chamar próximo" at bounding box center [1114, 401] width 129 height 33
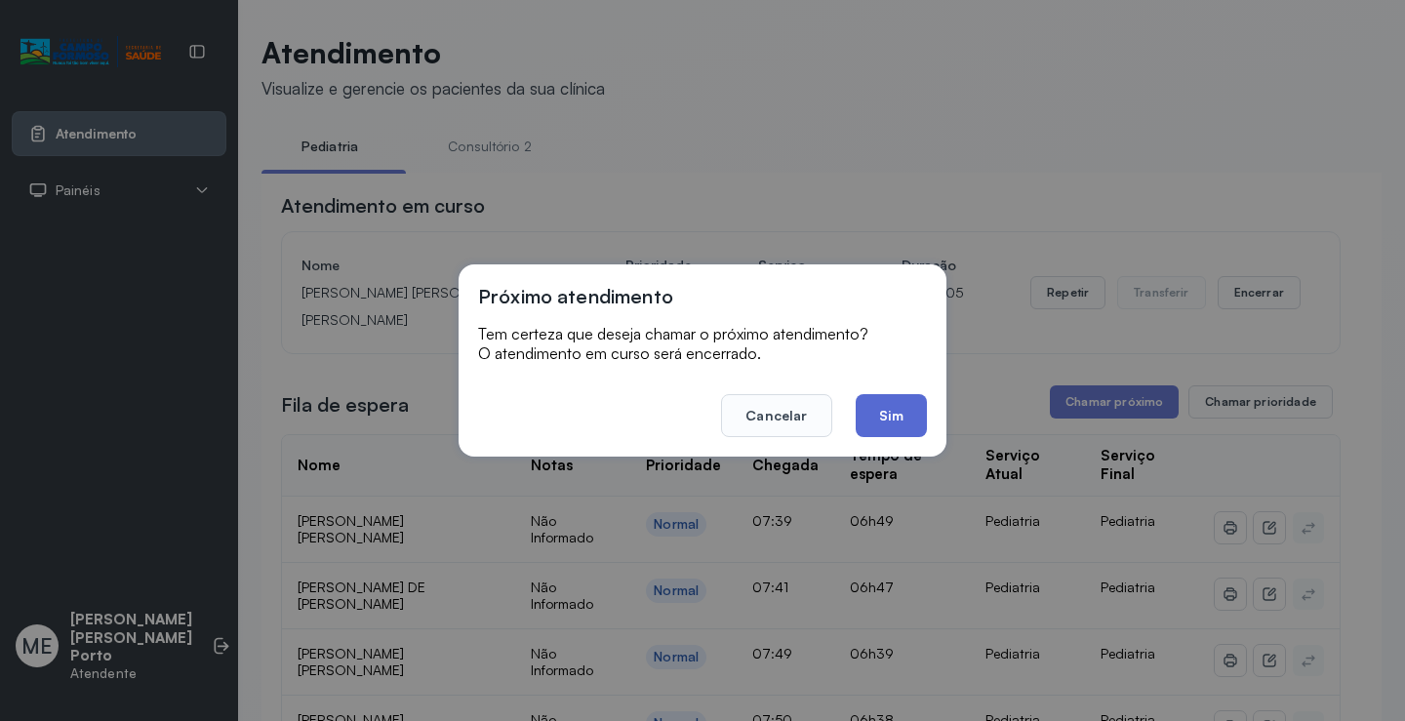
click at [909, 417] on button "Sim" at bounding box center [891, 415] width 71 height 43
